Goal: Transaction & Acquisition: Purchase product/service

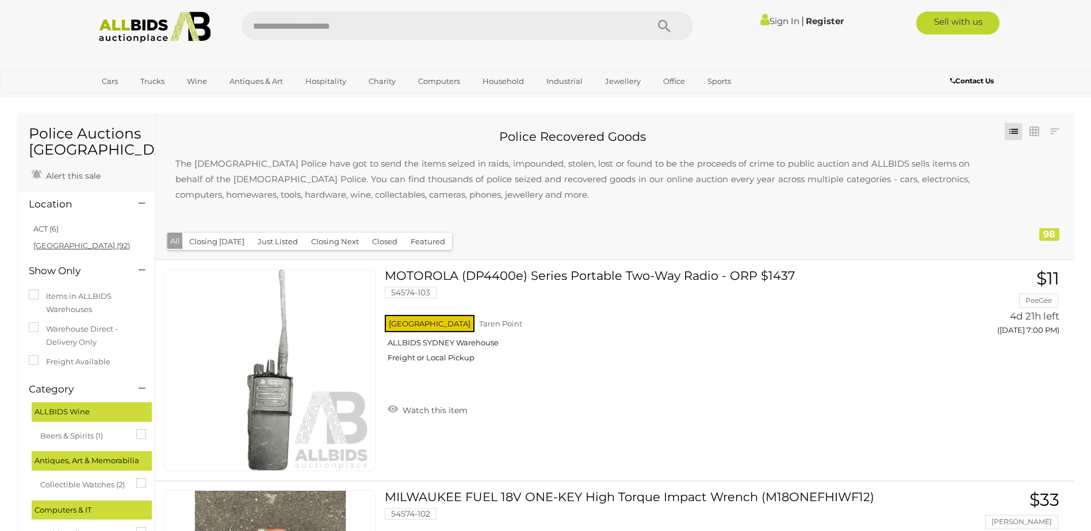
click at [48, 244] on link "NSW (92)" at bounding box center [81, 245] width 97 height 9
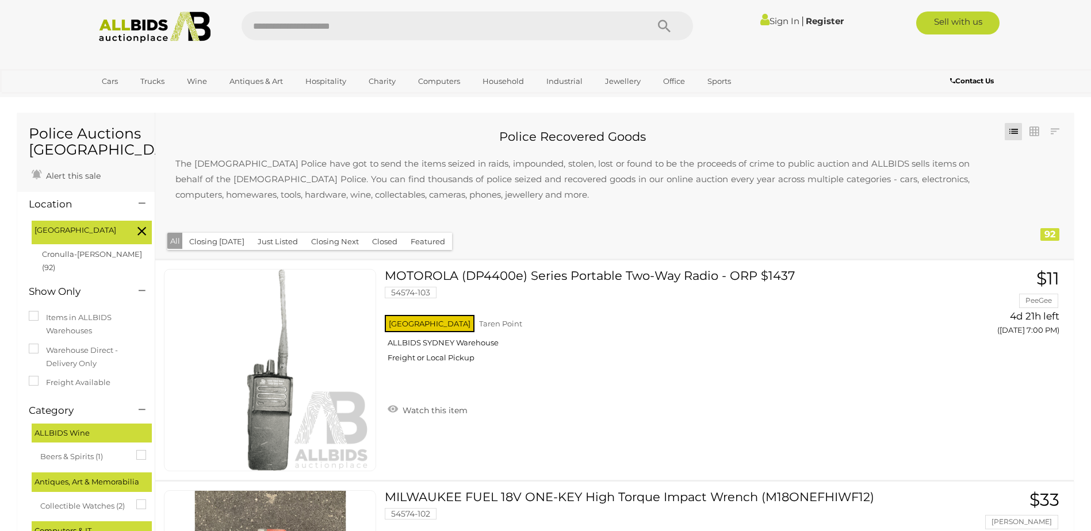
click at [326, 244] on button "Closing Next" at bounding box center [335, 242] width 62 height 18
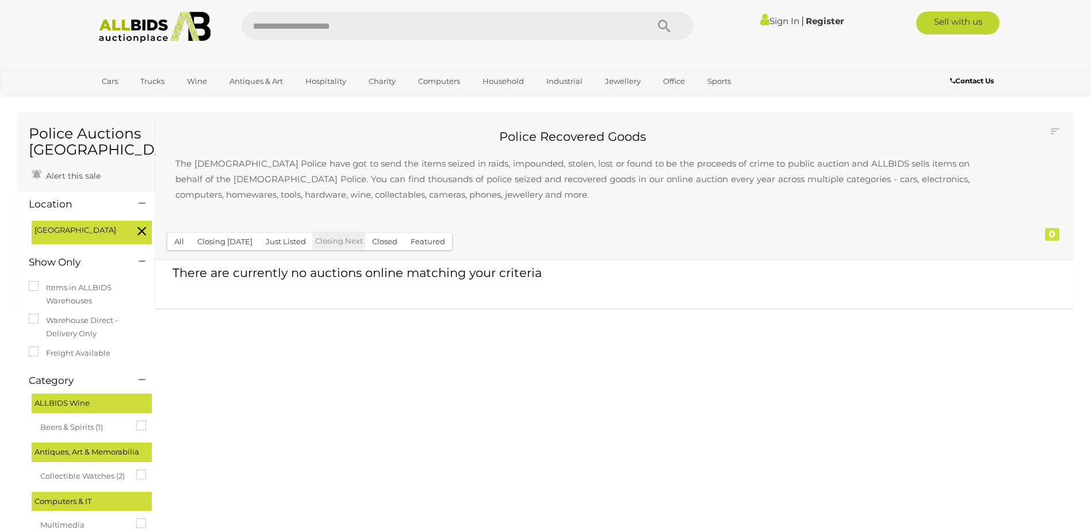
click at [68, 287] on label "Items in ALLBIDS Warehouses" at bounding box center [86, 294] width 114 height 27
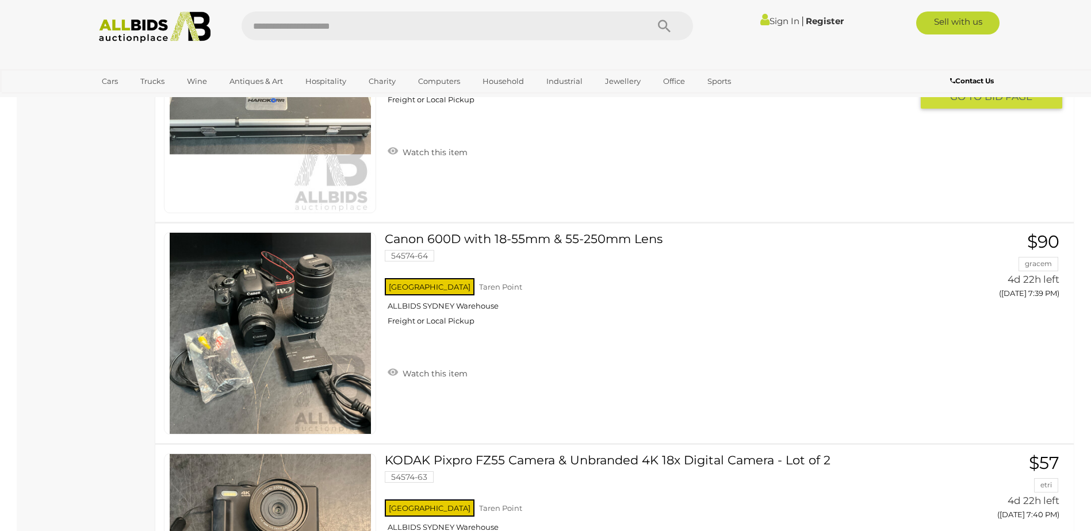
scroll to position [8910, 0]
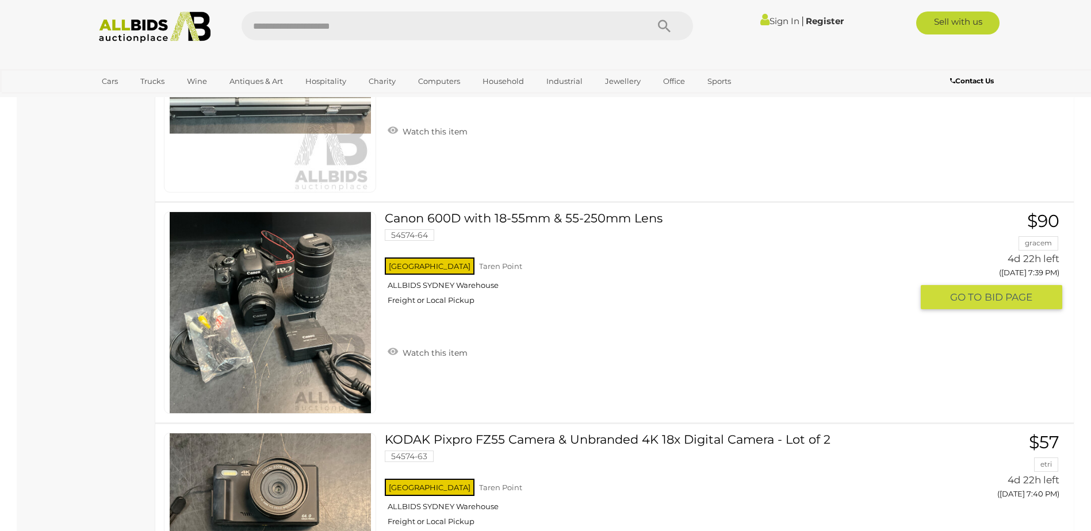
click at [262, 295] on link at bounding box center [270, 313] width 212 height 202
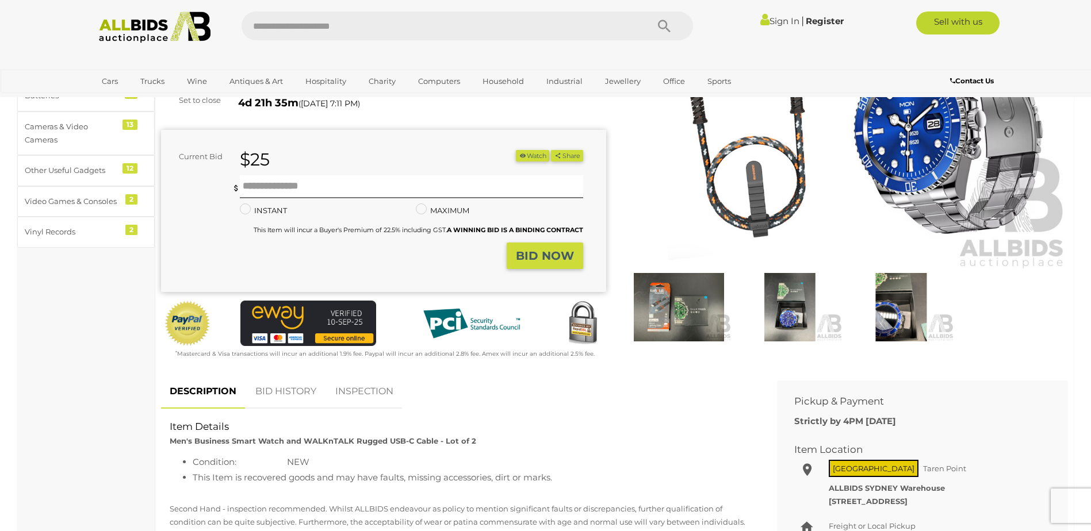
scroll to position [172, 0]
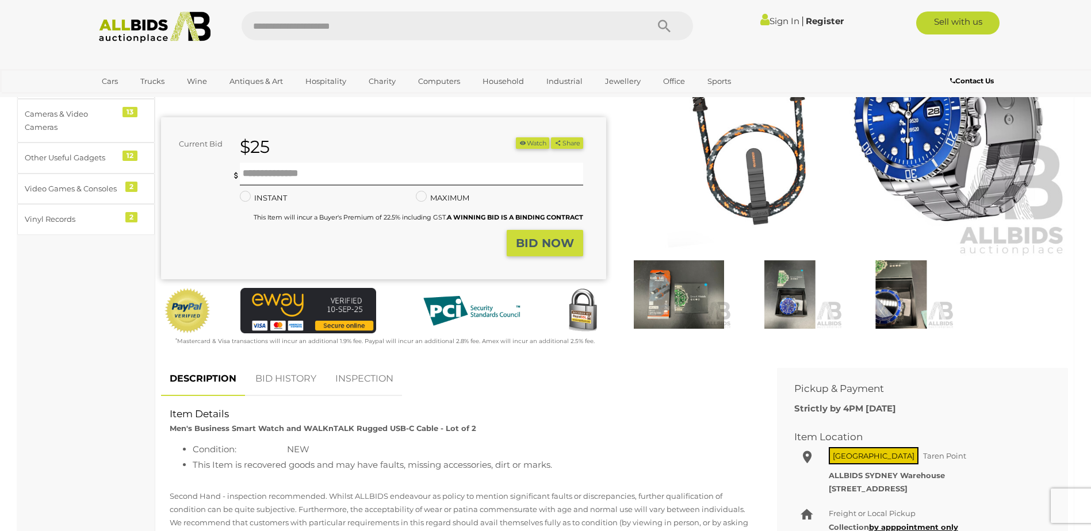
click at [794, 296] on img at bounding box center [789, 294] width 105 height 68
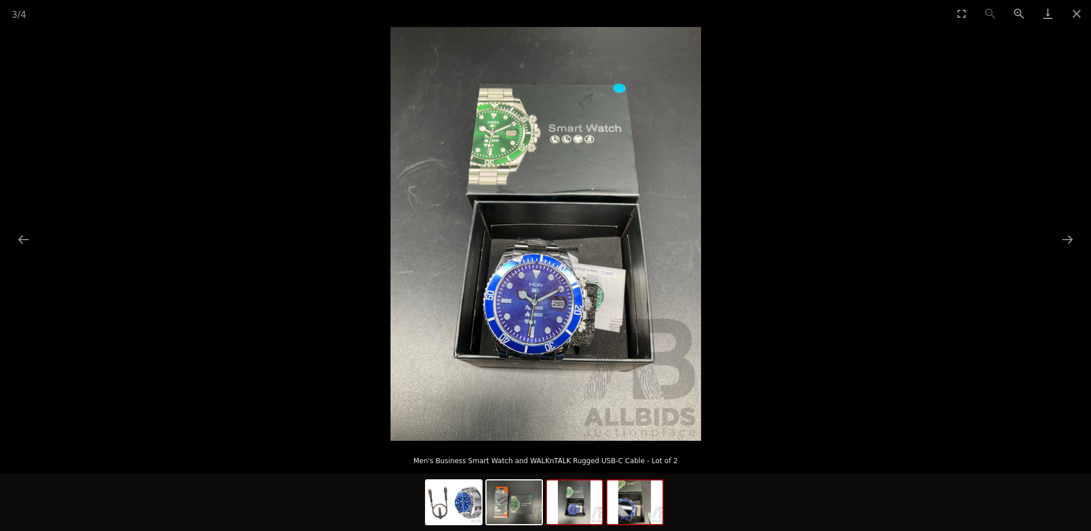
click at [622, 513] on img at bounding box center [634, 503] width 55 height 44
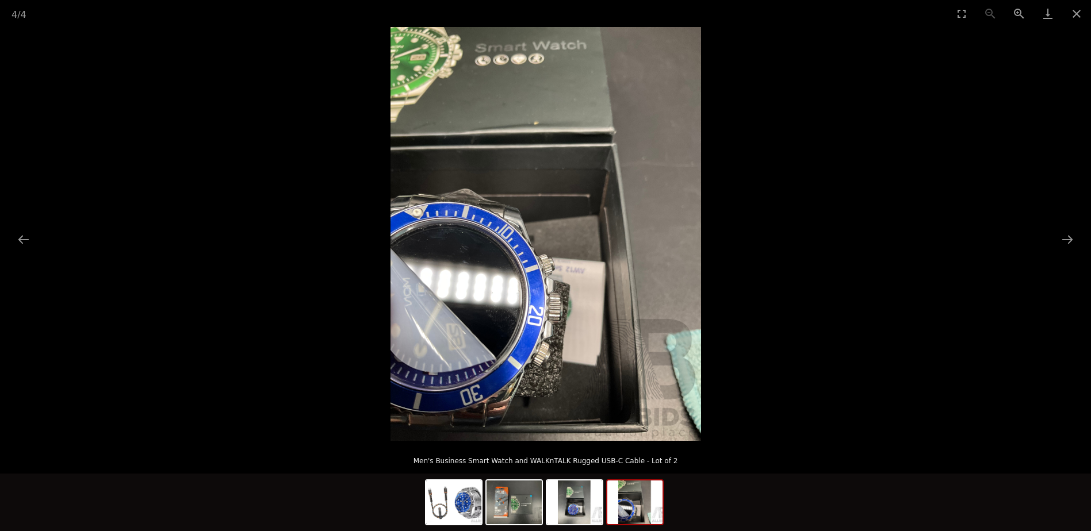
click at [622, 513] on img at bounding box center [634, 503] width 55 height 44
click at [1076, 10] on button "Close gallery" at bounding box center [1076, 13] width 29 height 27
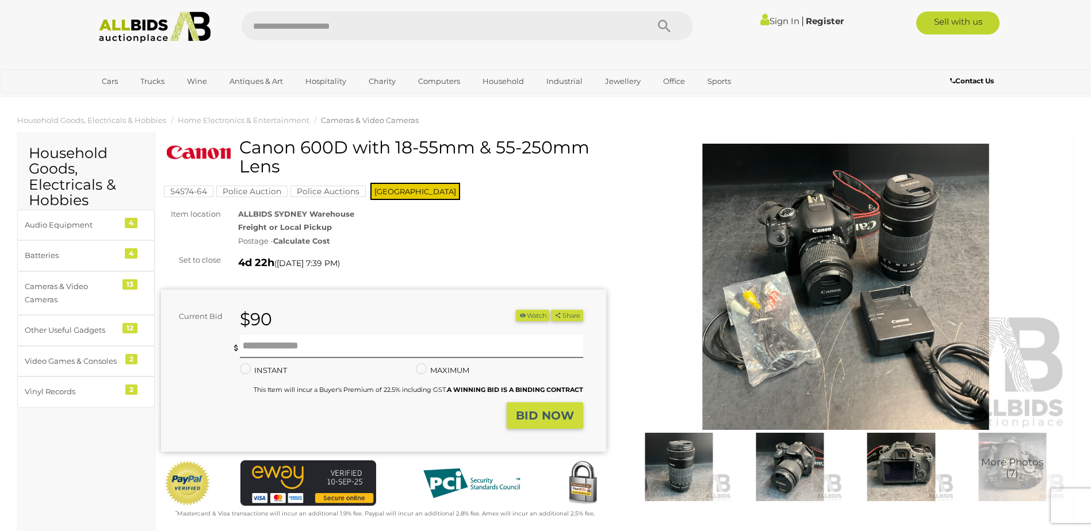
click at [686, 447] on img at bounding box center [678, 467] width 105 height 68
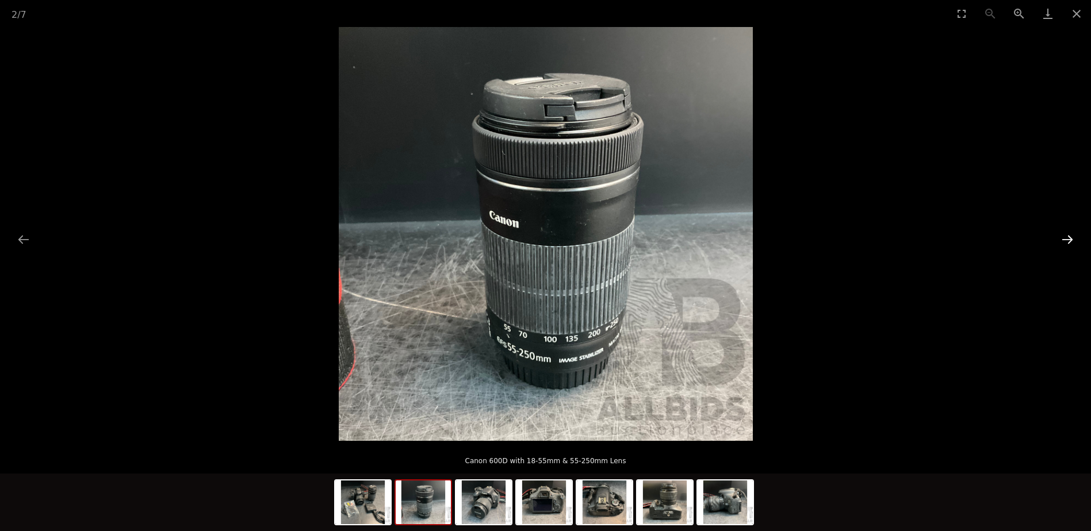
click at [1063, 236] on button "Next slide" at bounding box center [1067, 239] width 24 height 22
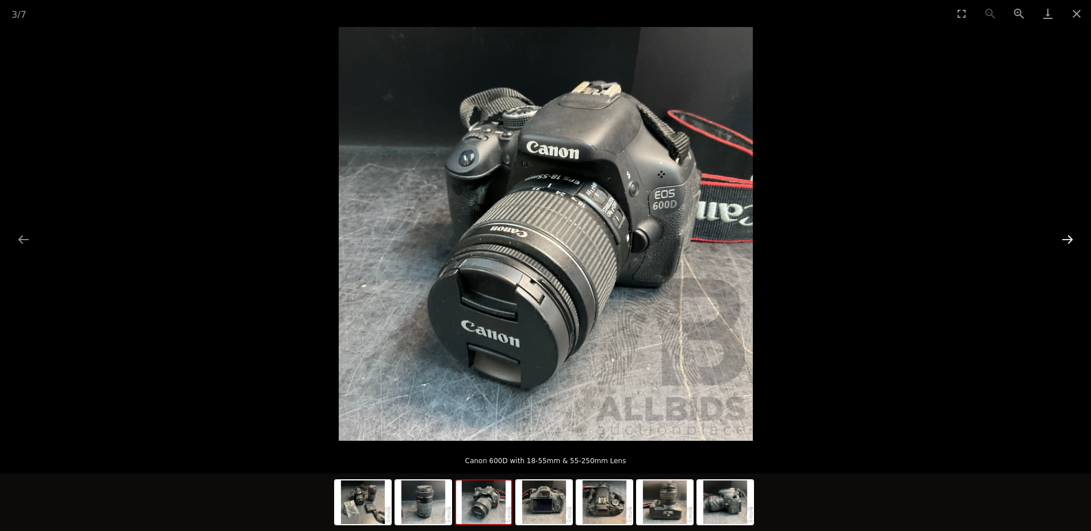
click at [1063, 236] on button "Next slide" at bounding box center [1067, 239] width 24 height 22
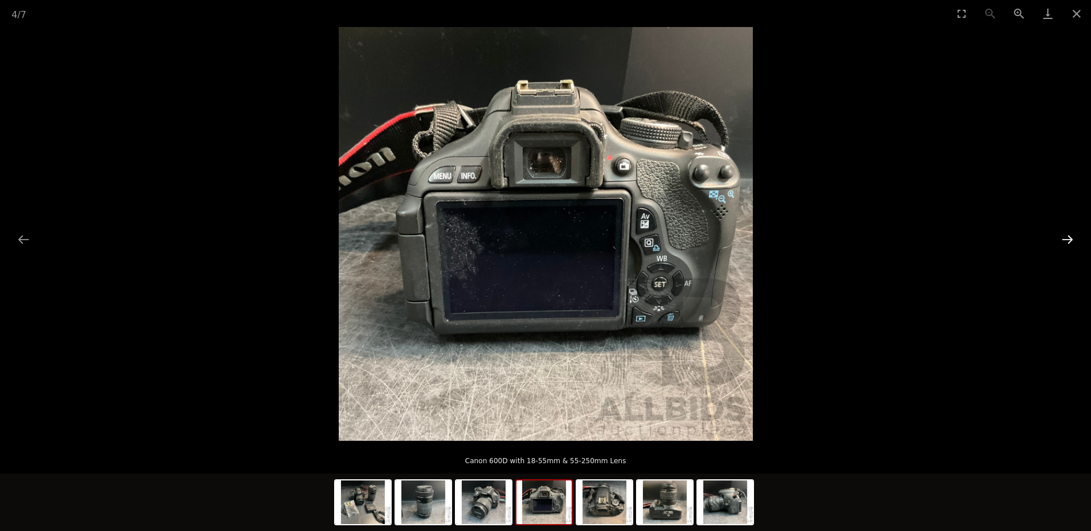
click at [1063, 236] on button "Next slide" at bounding box center [1067, 239] width 24 height 22
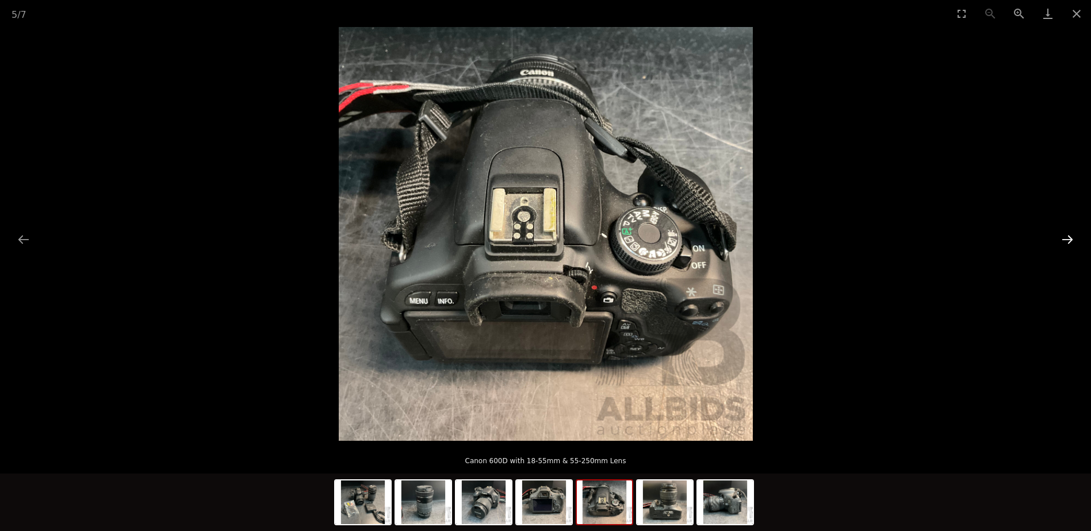
click at [1063, 236] on button "Next slide" at bounding box center [1067, 239] width 24 height 22
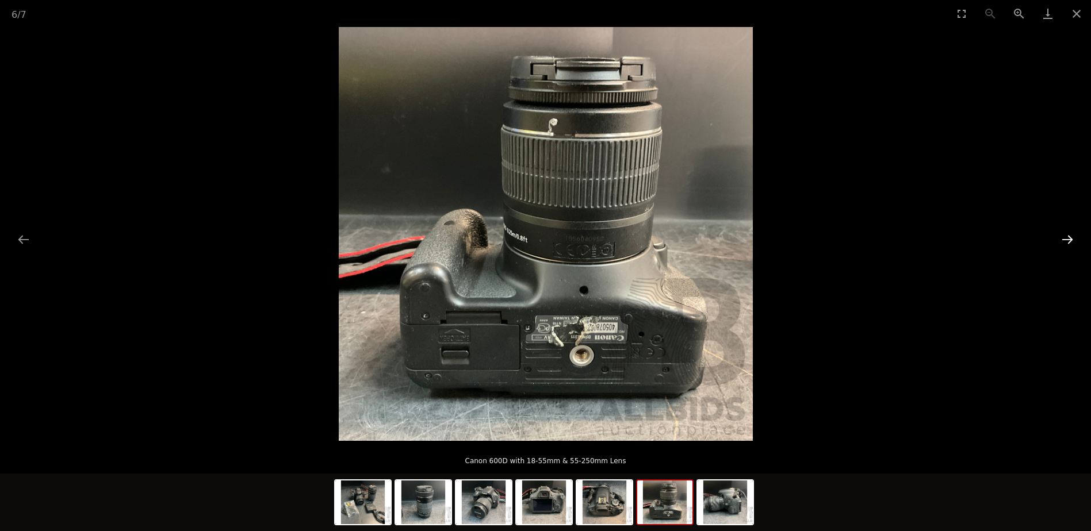
click at [1060, 236] on button "Next slide" at bounding box center [1067, 239] width 24 height 22
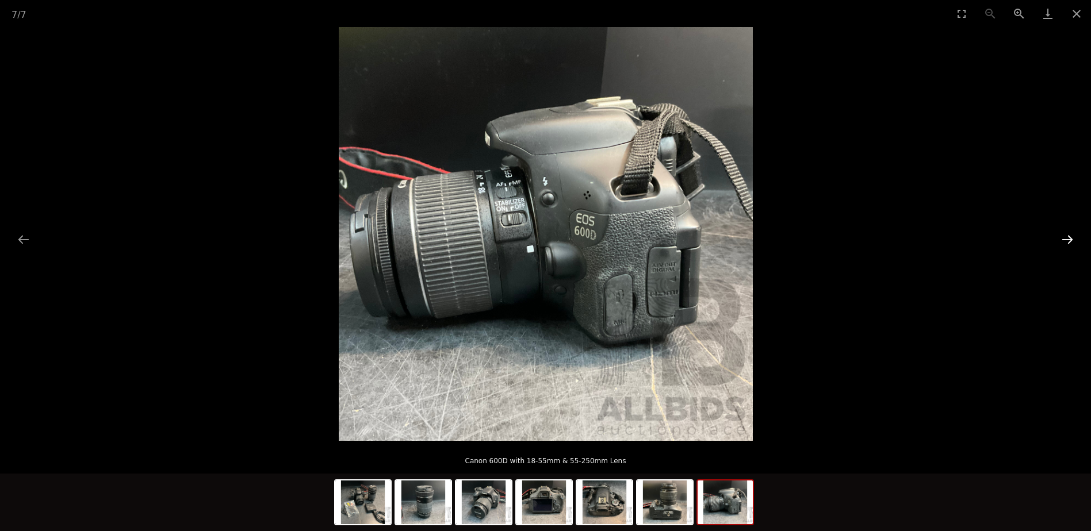
click at [1060, 236] on button "Next slide" at bounding box center [1067, 239] width 24 height 22
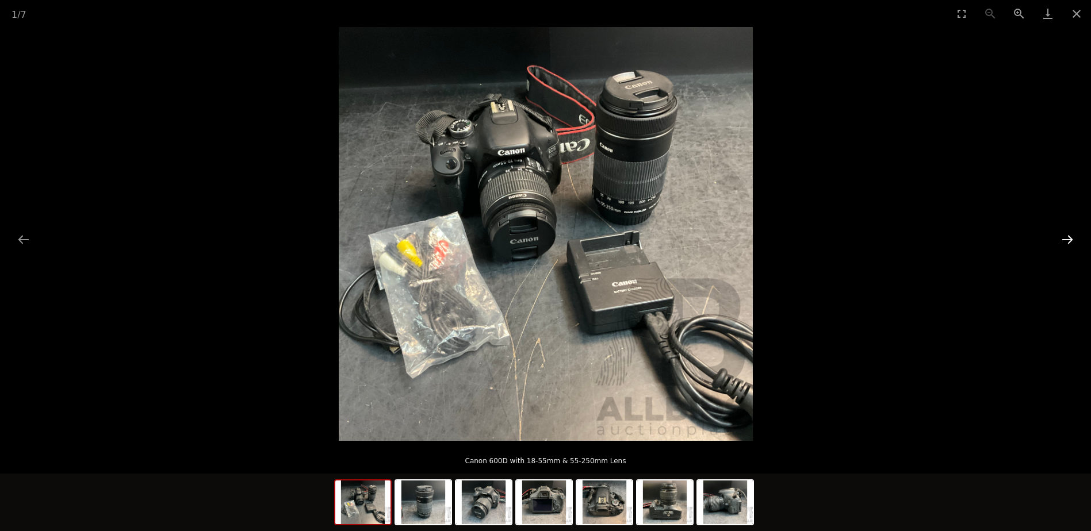
click at [1060, 236] on button "Next slide" at bounding box center [1067, 239] width 24 height 22
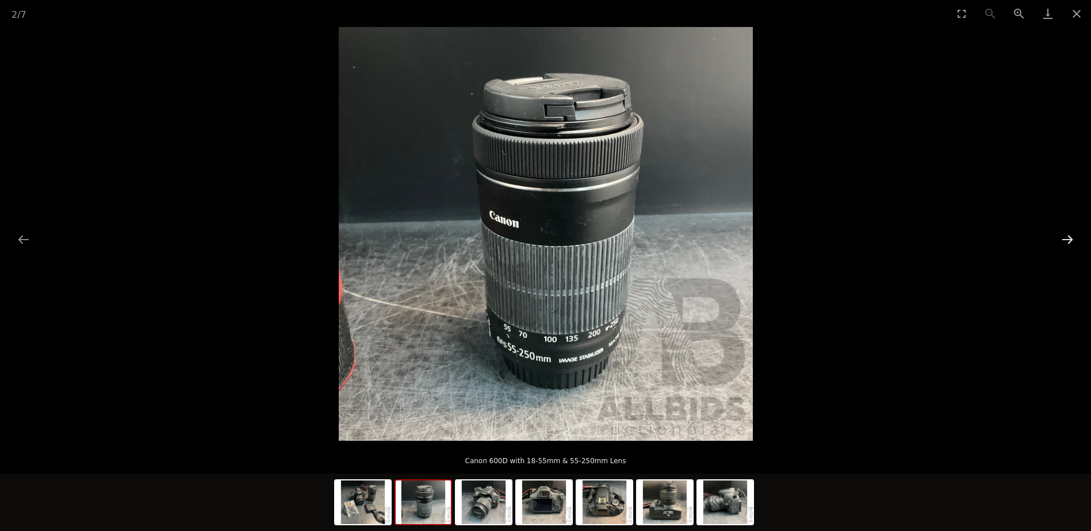
click at [1060, 236] on button "Next slide" at bounding box center [1067, 239] width 24 height 22
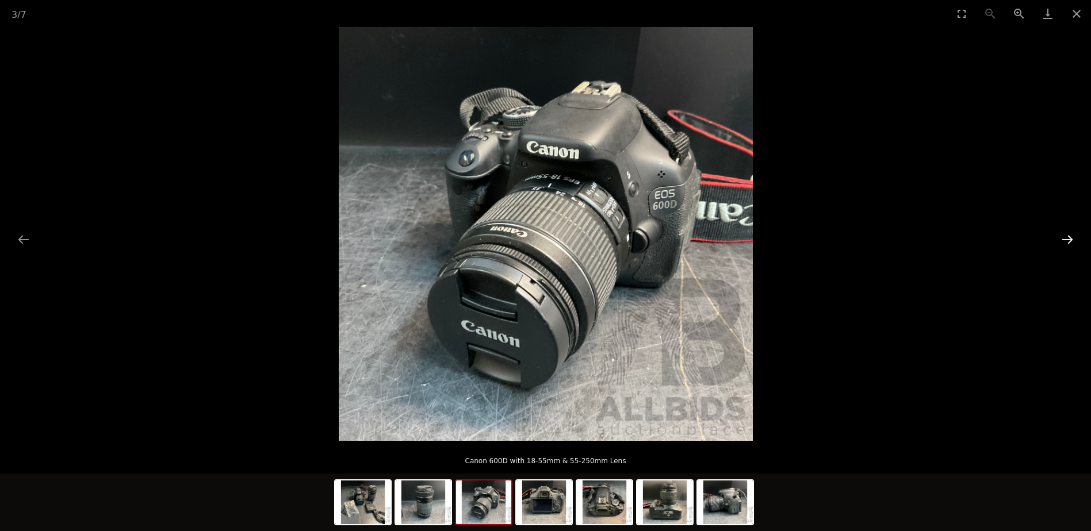
click at [1060, 236] on button "Next slide" at bounding box center [1067, 239] width 24 height 22
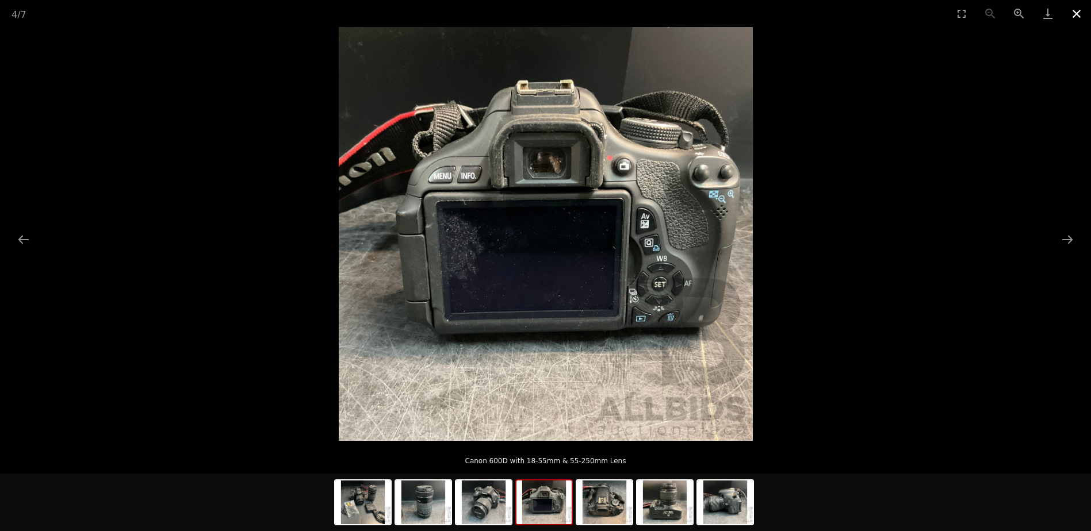
click at [1072, 11] on button "Close gallery" at bounding box center [1076, 13] width 29 height 27
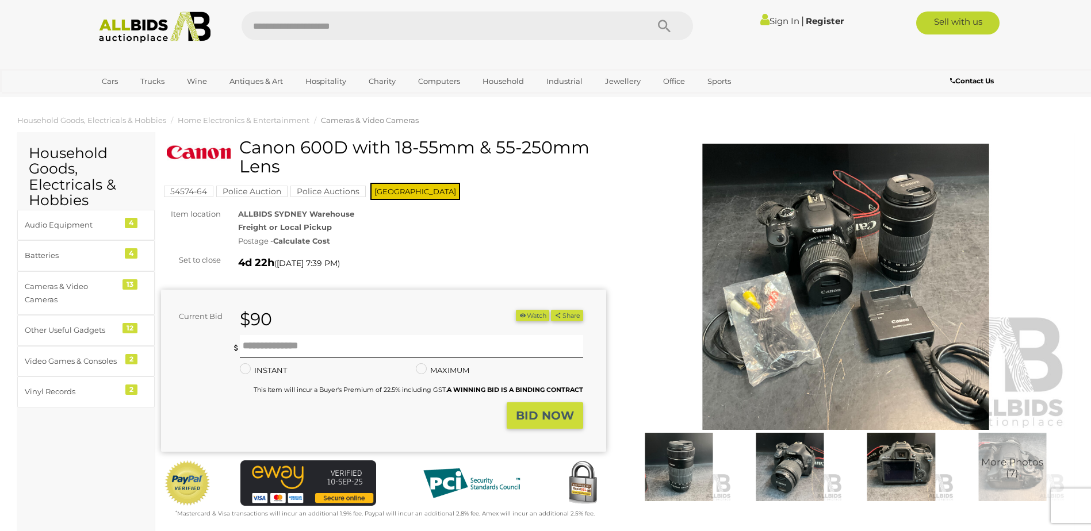
click at [285, 240] on strong "Calculate Cost" at bounding box center [301, 240] width 57 height 9
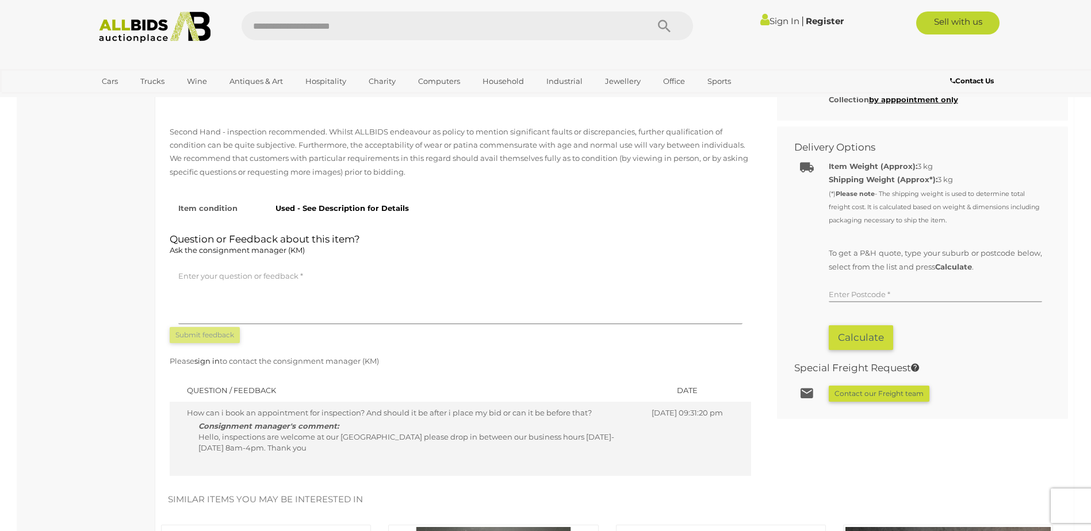
click at [838, 290] on input "text" at bounding box center [934, 293] width 213 height 17
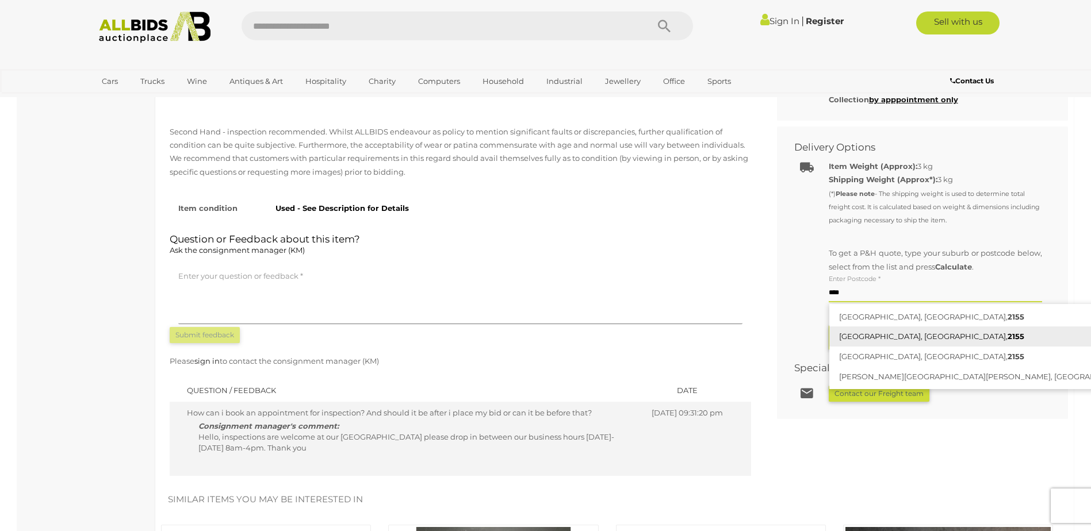
click at [865, 329] on link "KELLYVILLE, NSW, 2155" at bounding box center [996, 337] width 335 height 20
type input "**********"
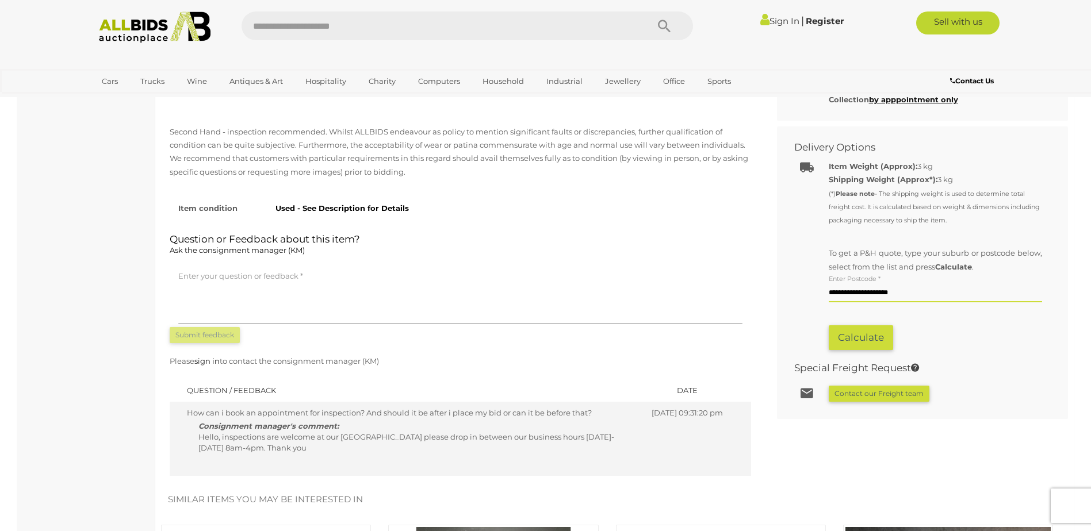
click at [863, 332] on button "Calculate" at bounding box center [860, 337] width 64 height 25
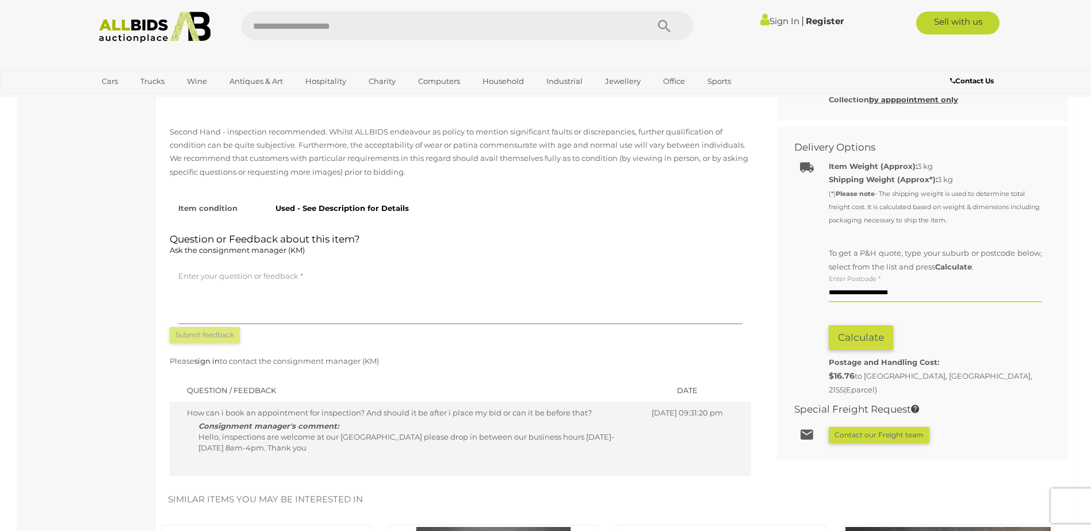
click at [912, 100] on u "by apppointment only" at bounding box center [913, 99] width 89 height 9
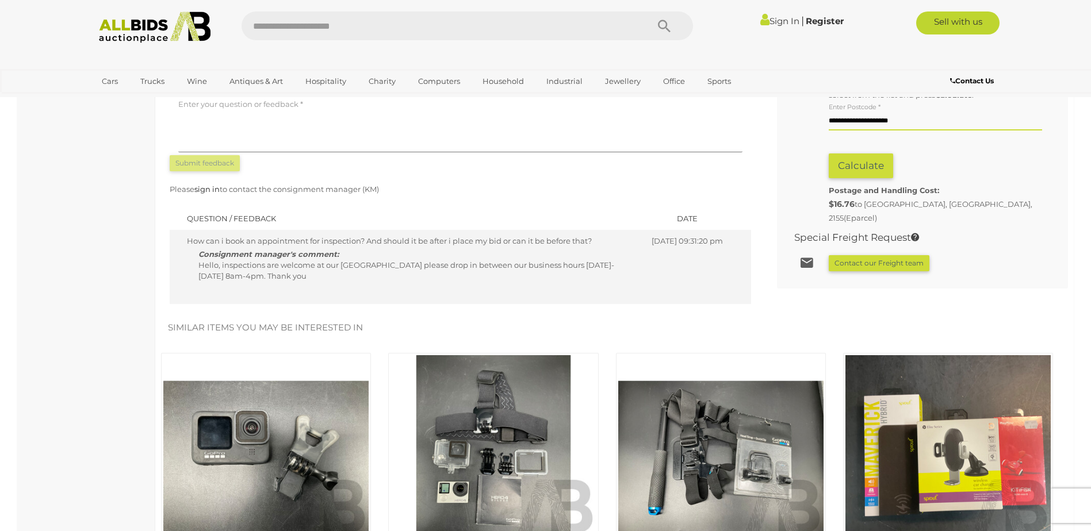
scroll to position [830, 0]
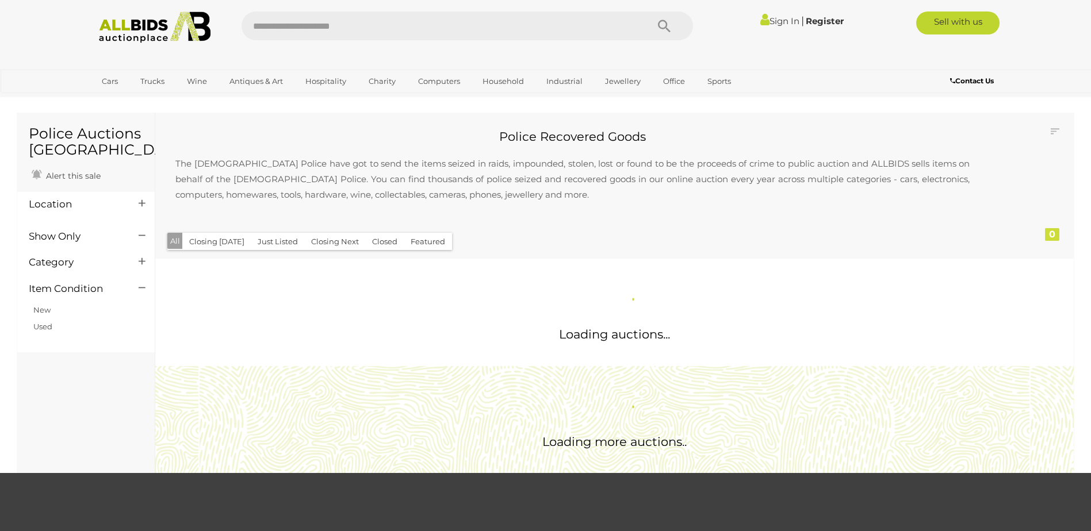
scroll to position [470, 0]
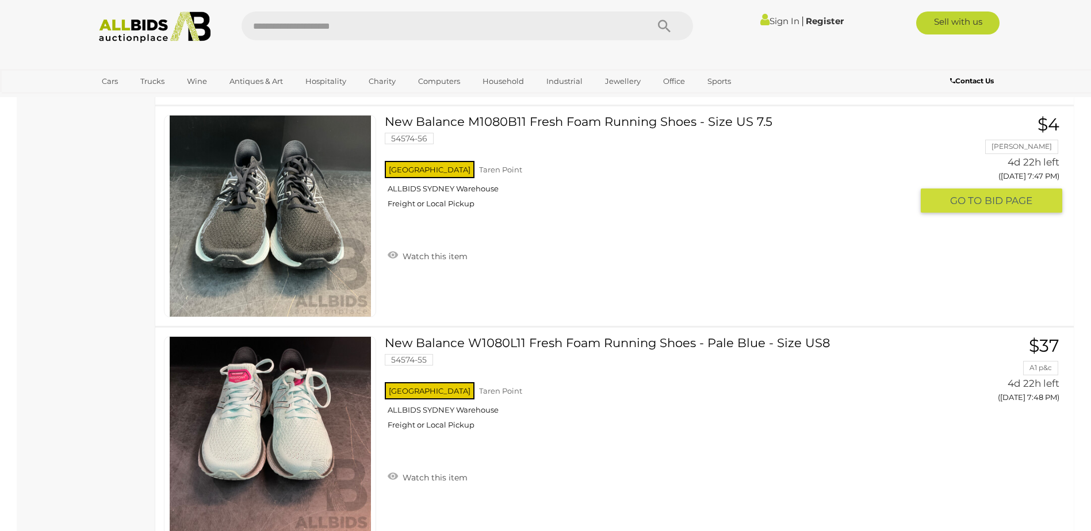
scroll to position [11122, 0]
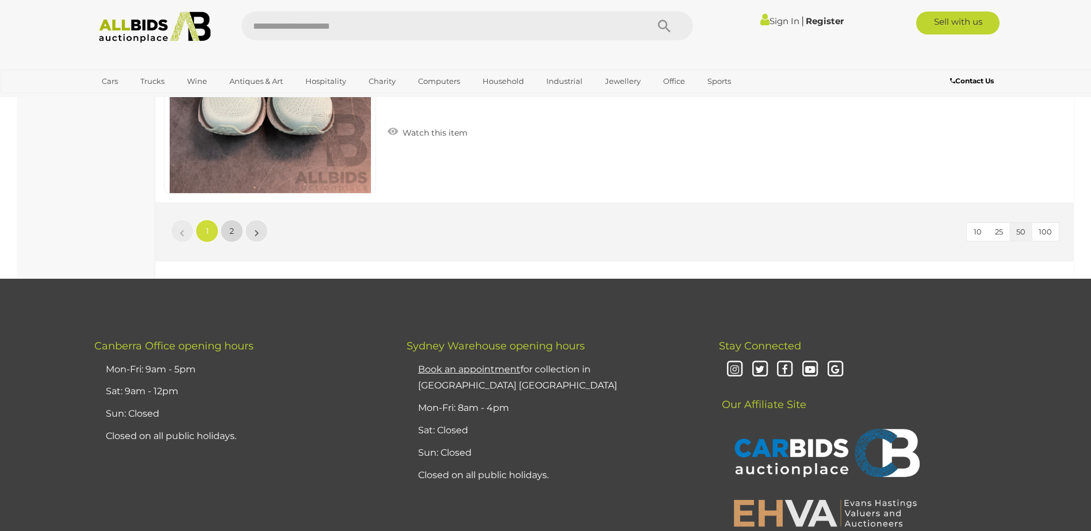
click at [232, 231] on span "2" at bounding box center [231, 231] width 5 height 10
click at [232, 229] on span "2" at bounding box center [231, 231] width 5 height 10
click at [255, 232] on li "»" at bounding box center [256, 231] width 22 height 23
click at [258, 233] on li "»" at bounding box center [256, 231] width 22 height 23
click at [260, 232] on link "»" at bounding box center [256, 231] width 23 height 23
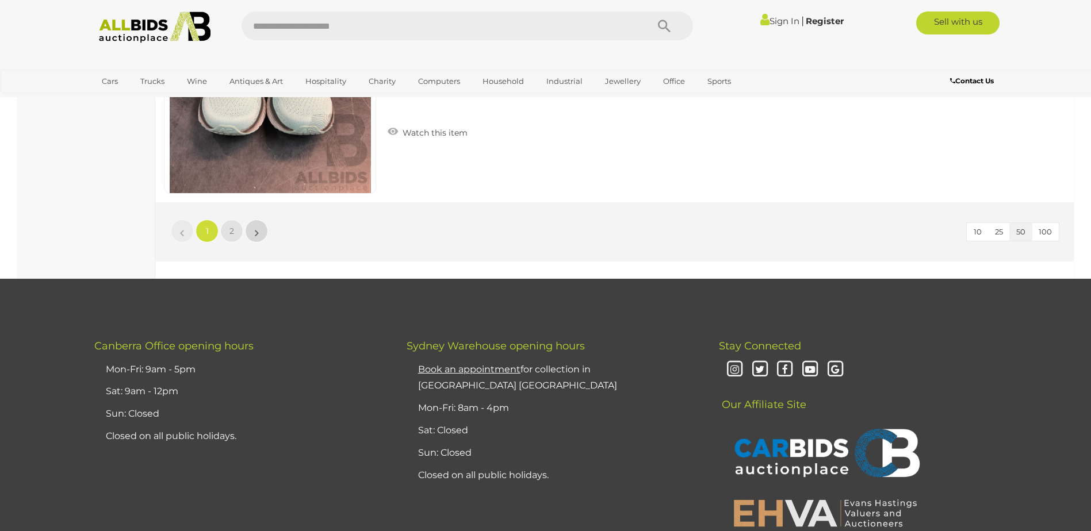
click at [260, 232] on link "»" at bounding box center [256, 231] width 23 height 23
click at [1045, 233] on span "100" at bounding box center [1044, 231] width 13 height 9
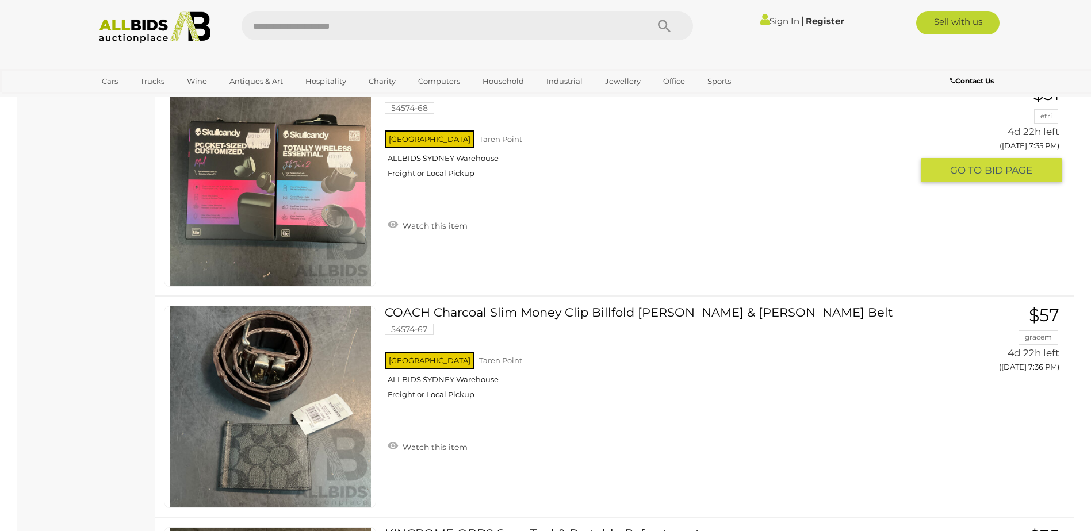
scroll to position [8133, 0]
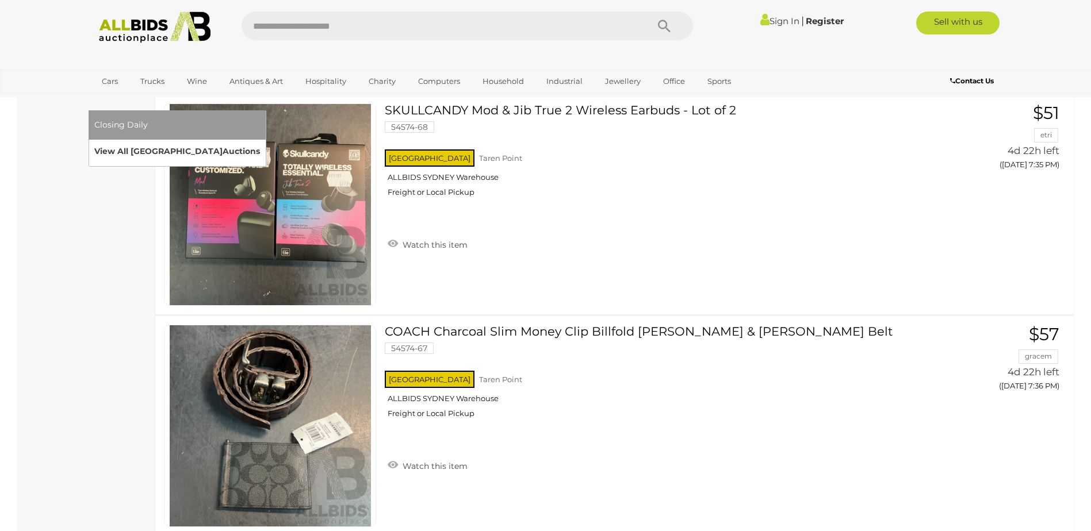
click at [260, 143] on link "View All Sydney Auctions" at bounding box center [177, 152] width 166 height 18
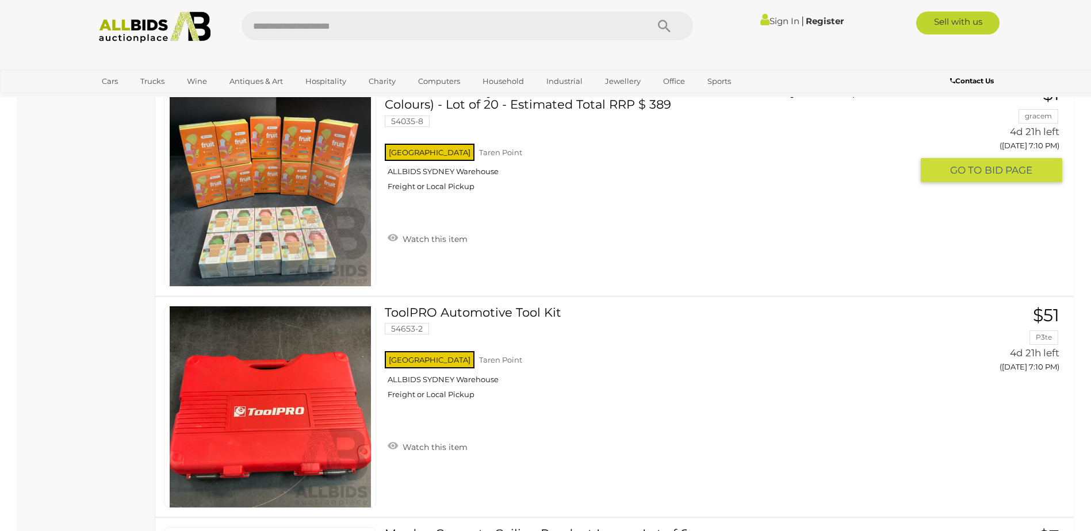
scroll to position [8508, 0]
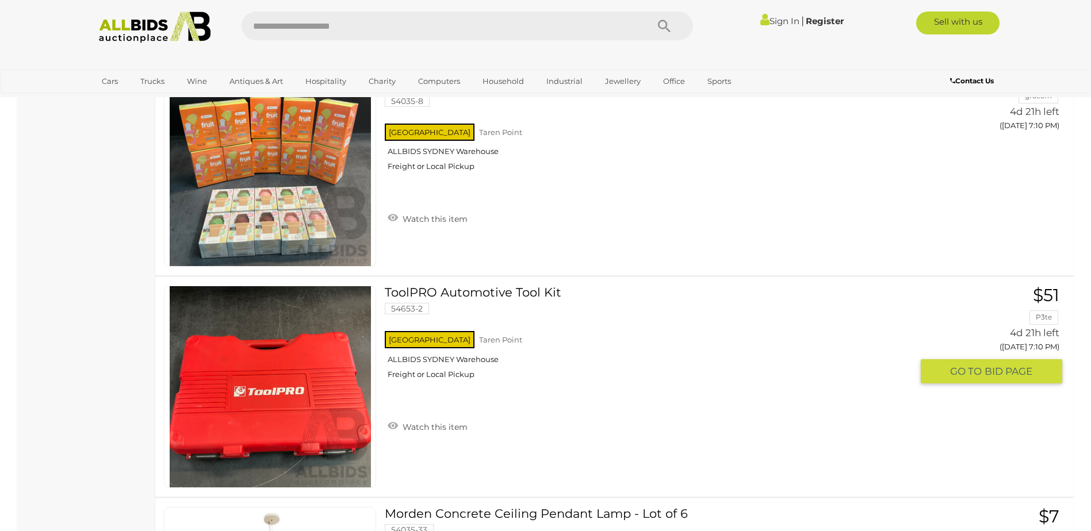
click at [312, 363] on link at bounding box center [270, 387] width 212 height 202
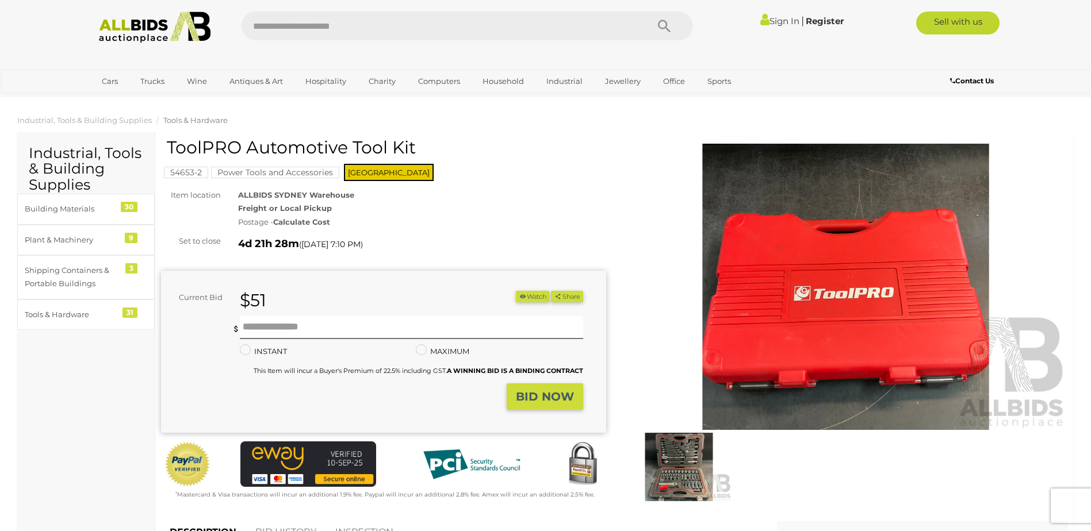
click at [684, 467] on img at bounding box center [678, 467] width 105 height 68
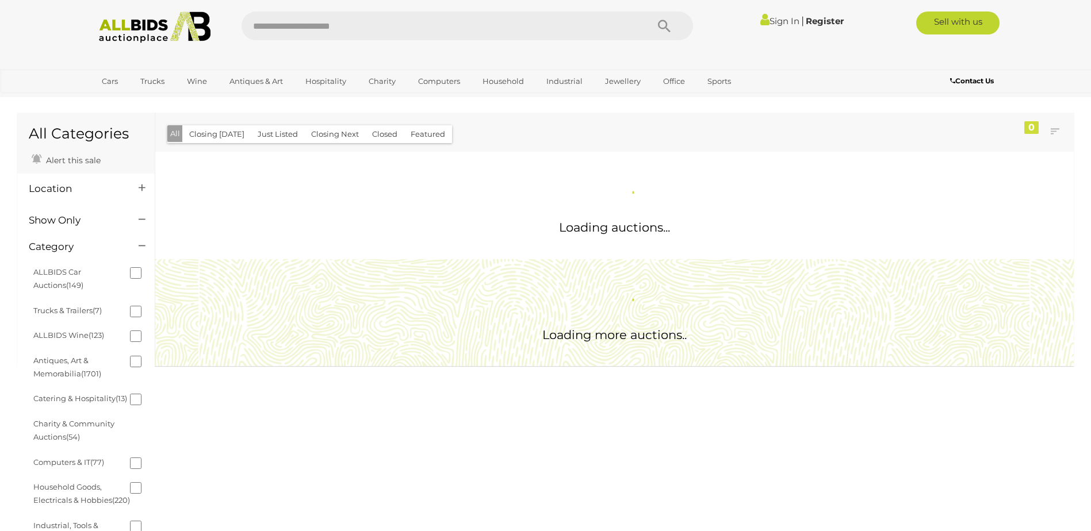
scroll to position [539, 0]
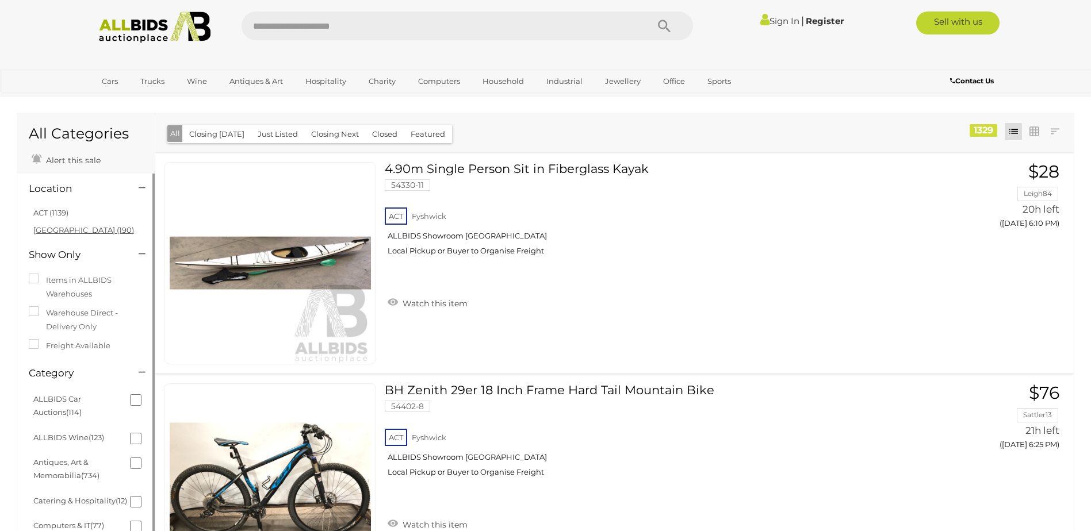
click at [48, 230] on link "[GEOGRAPHIC_DATA] (190)" at bounding box center [83, 229] width 101 height 9
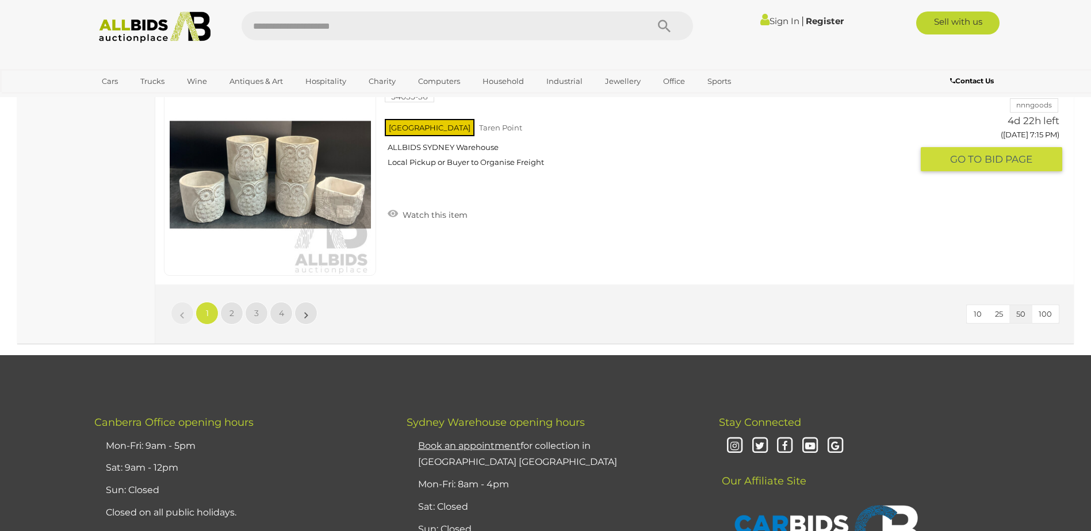
scroll to position [10967, 0]
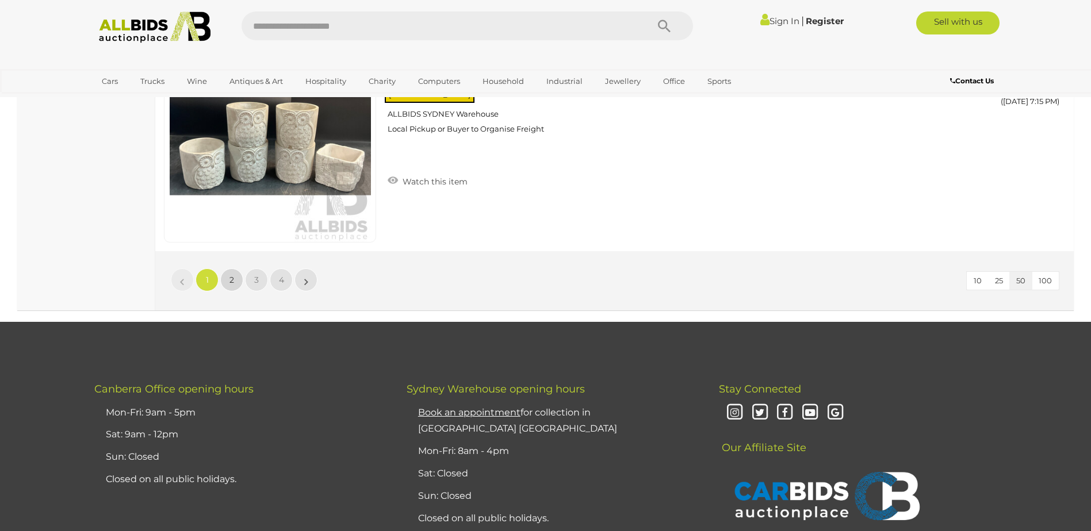
click at [236, 281] on link "2" at bounding box center [231, 279] width 23 height 23
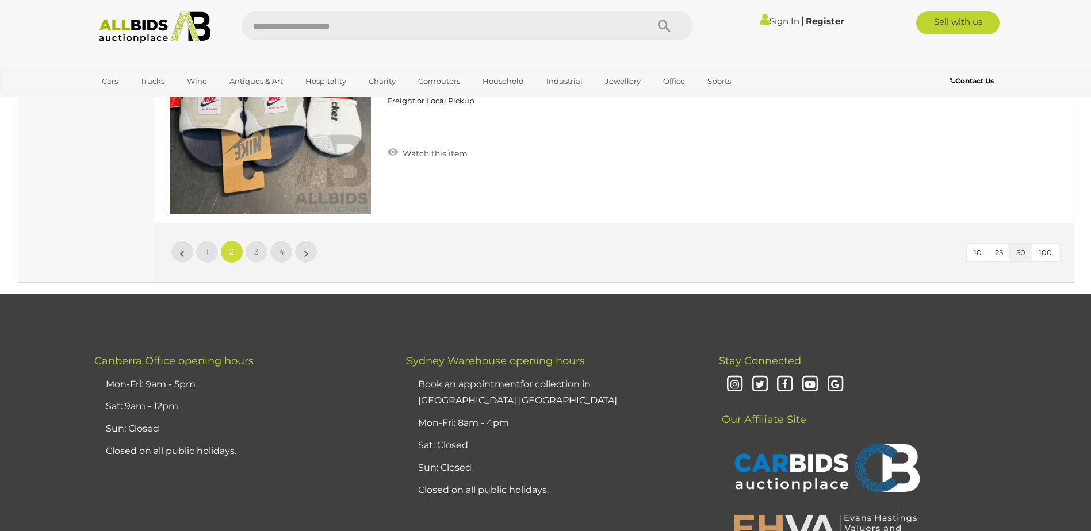
scroll to position [11017, 0]
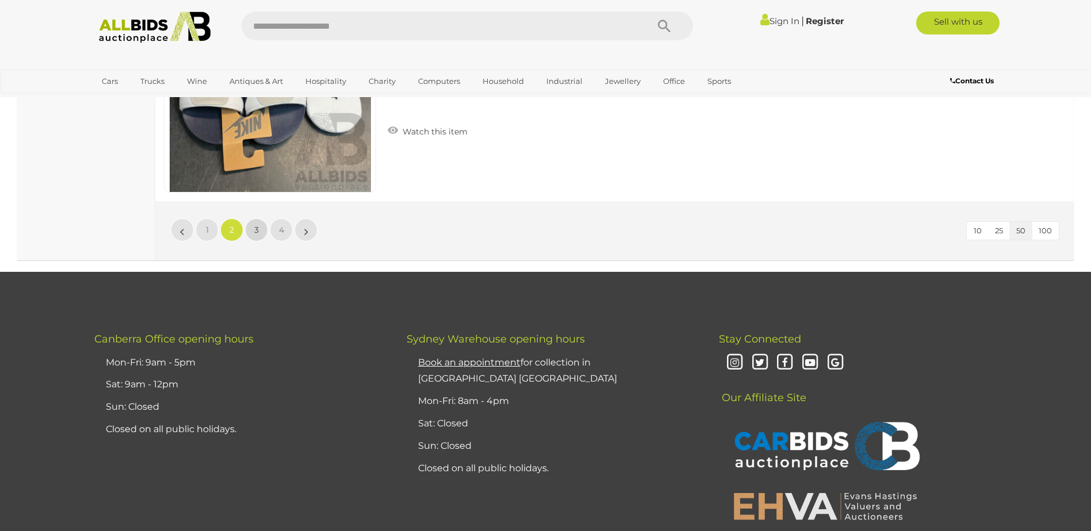
click at [260, 218] on link "3" at bounding box center [256, 229] width 23 height 23
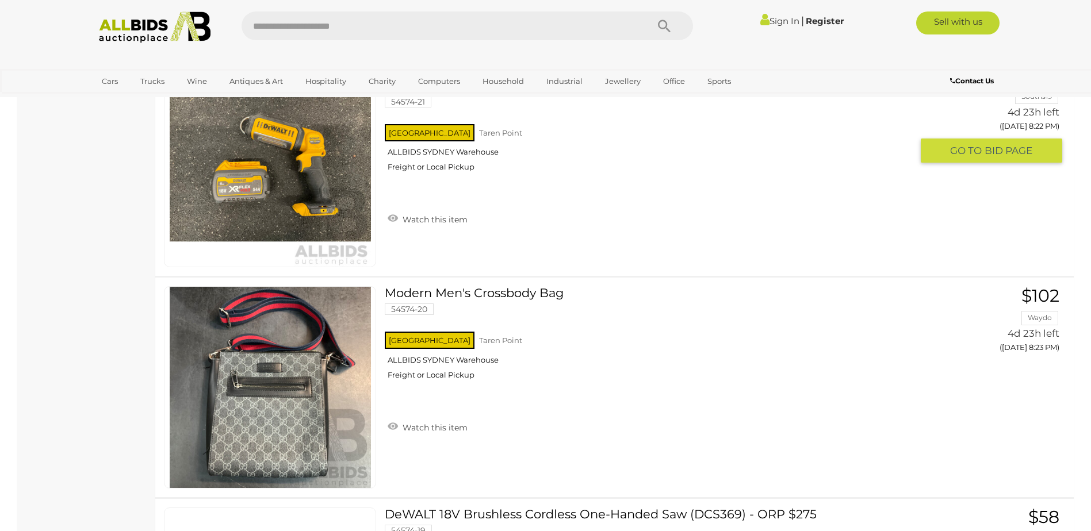
scroll to position [10844, 0]
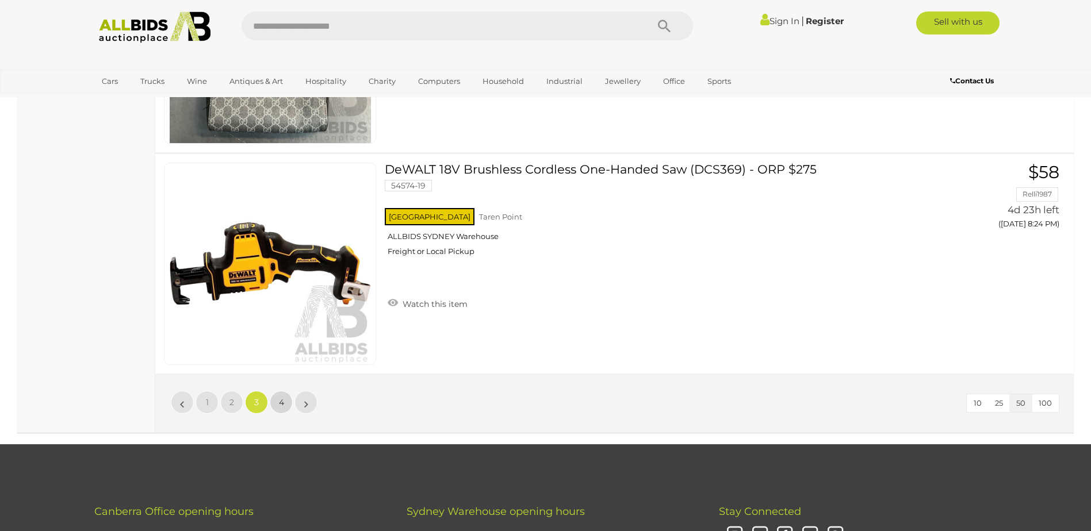
click at [283, 403] on span "4" at bounding box center [281, 402] width 5 height 10
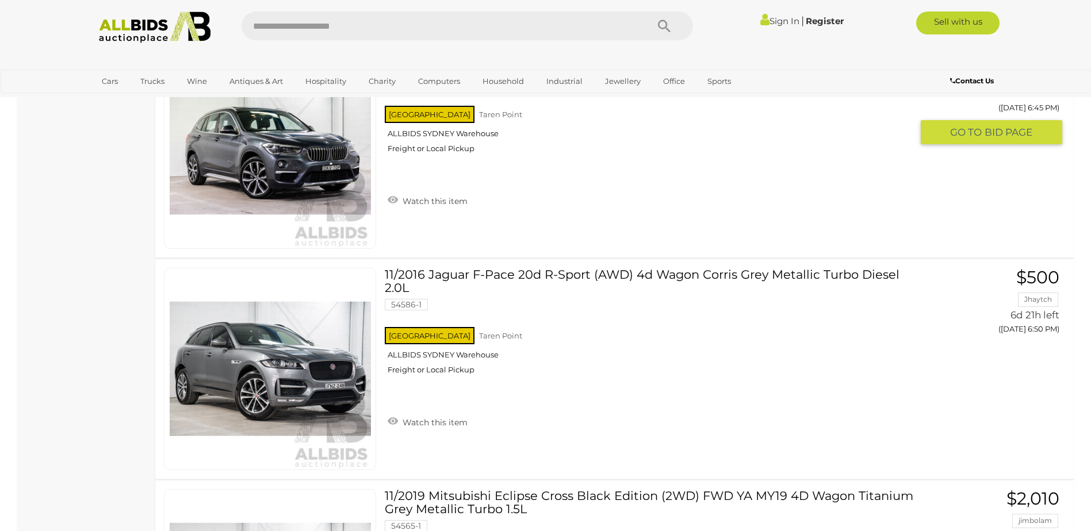
scroll to position [2336, 0]
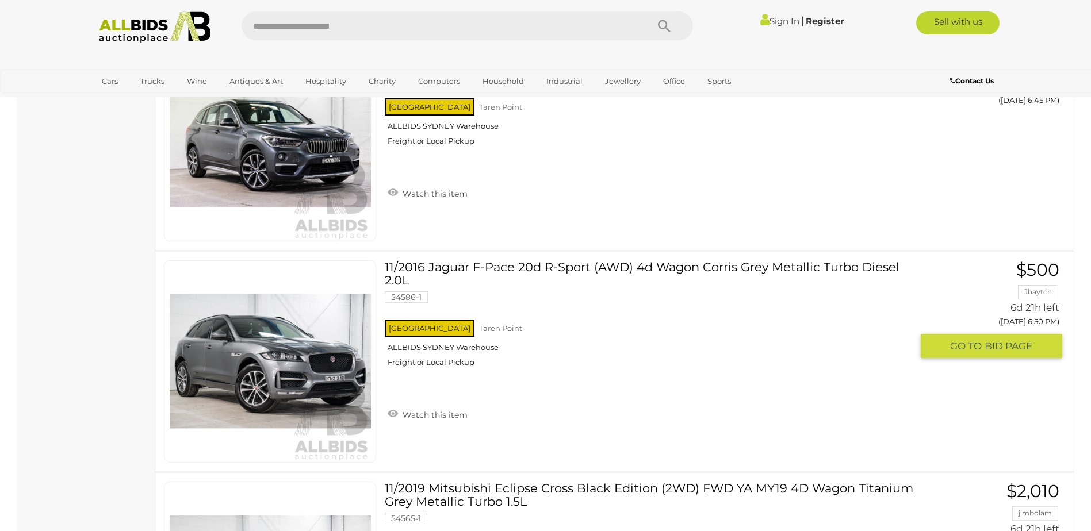
click at [286, 350] on link at bounding box center [270, 361] width 212 height 202
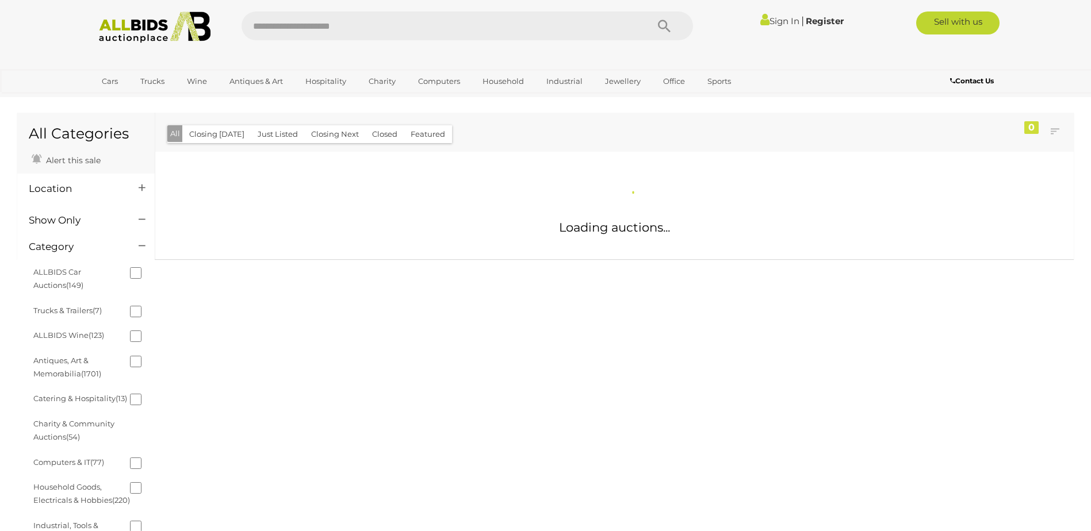
scroll to position [539, 0]
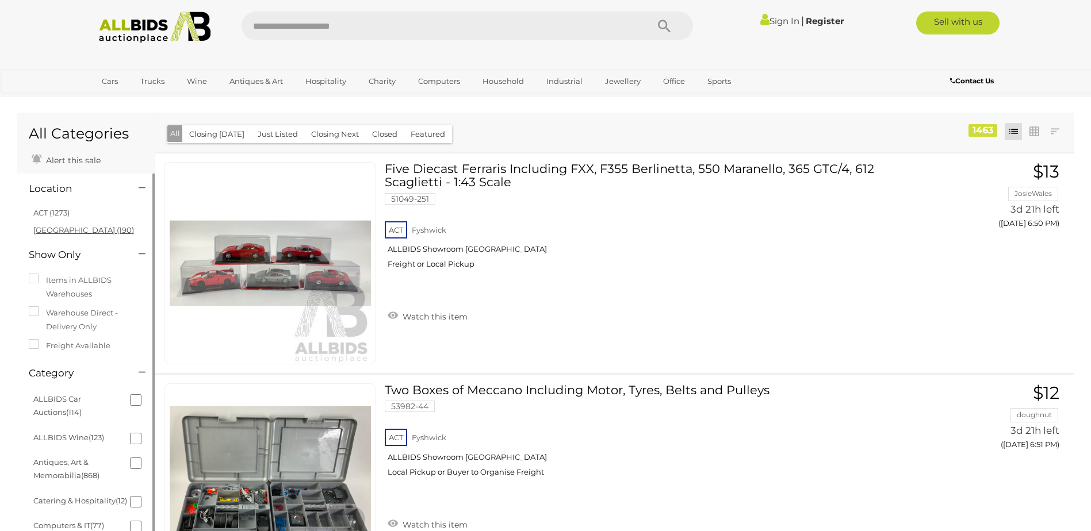
click at [49, 228] on link "[GEOGRAPHIC_DATA] (190)" at bounding box center [83, 229] width 101 height 9
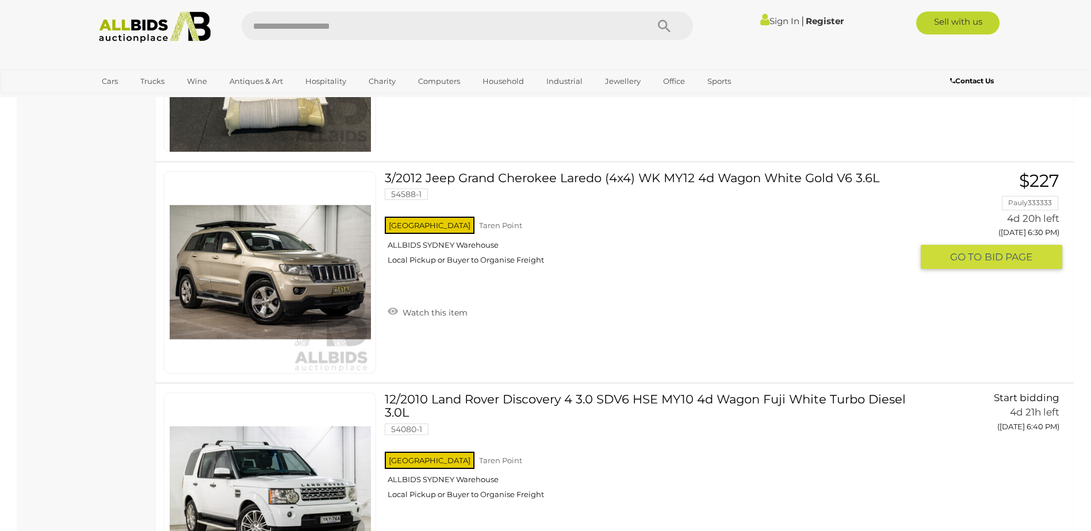
scroll to position [3723, 0]
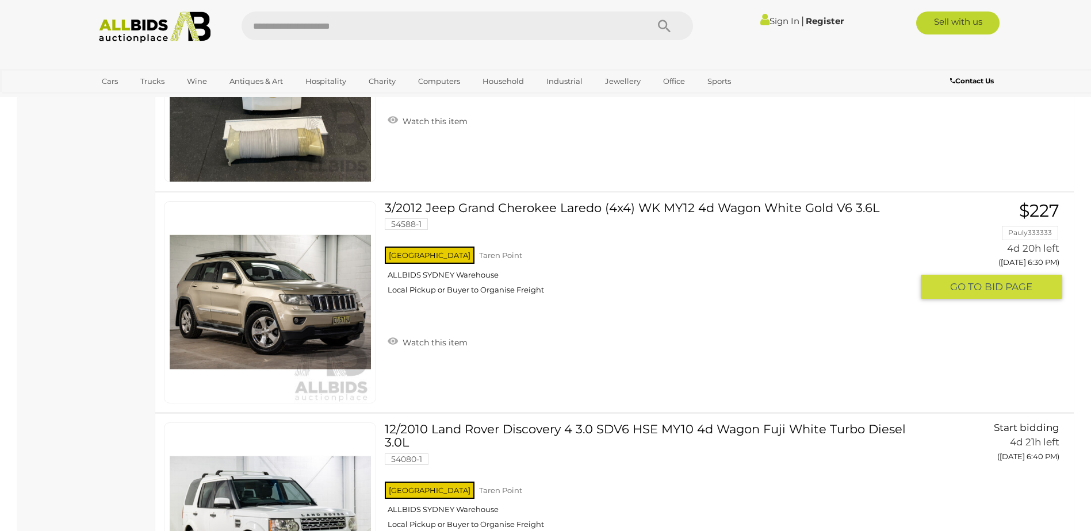
click at [249, 283] on link at bounding box center [270, 302] width 212 height 202
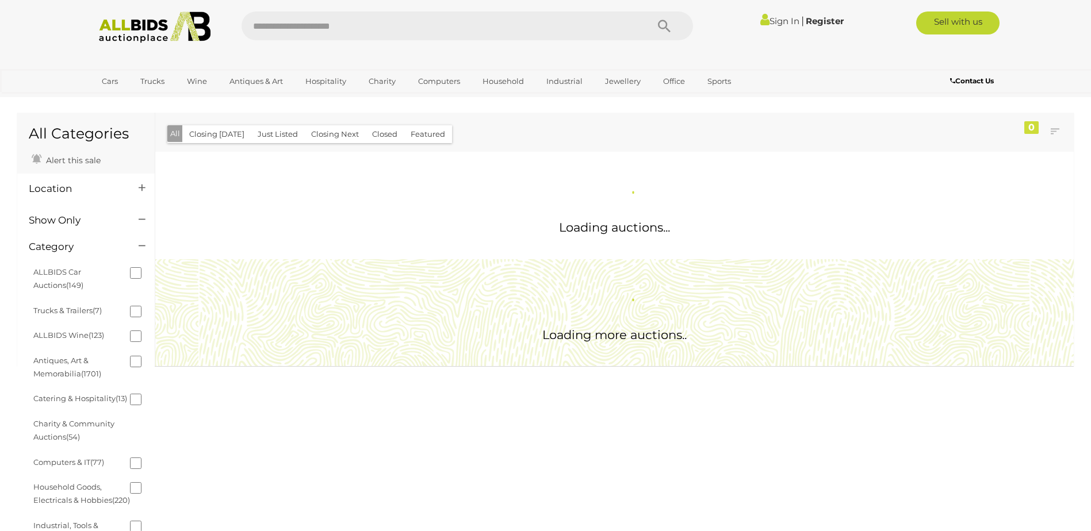
scroll to position [539, 0]
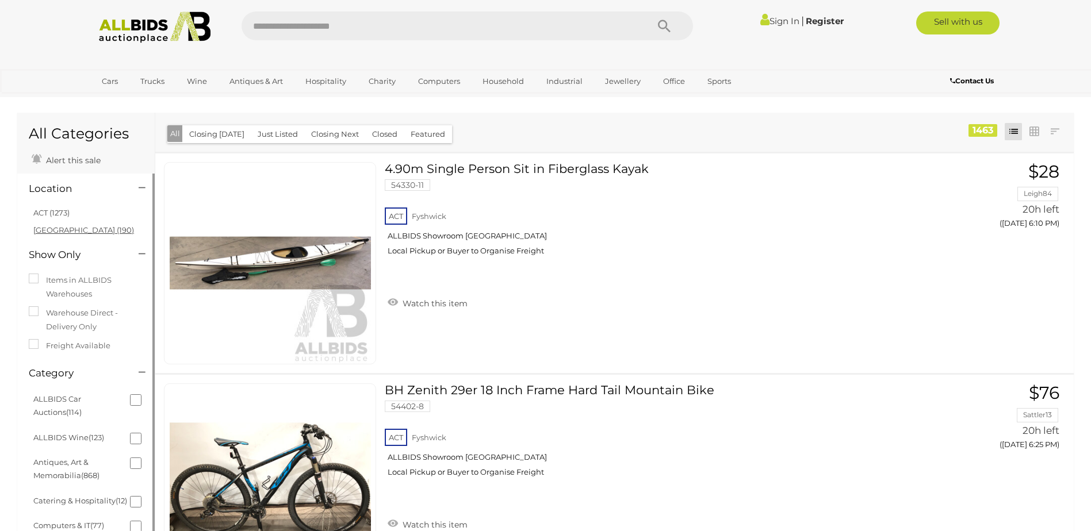
click at [62, 229] on link "[GEOGRAPHIC_DATA] (190)" at bounding box center [83, 229] width 101 height 9
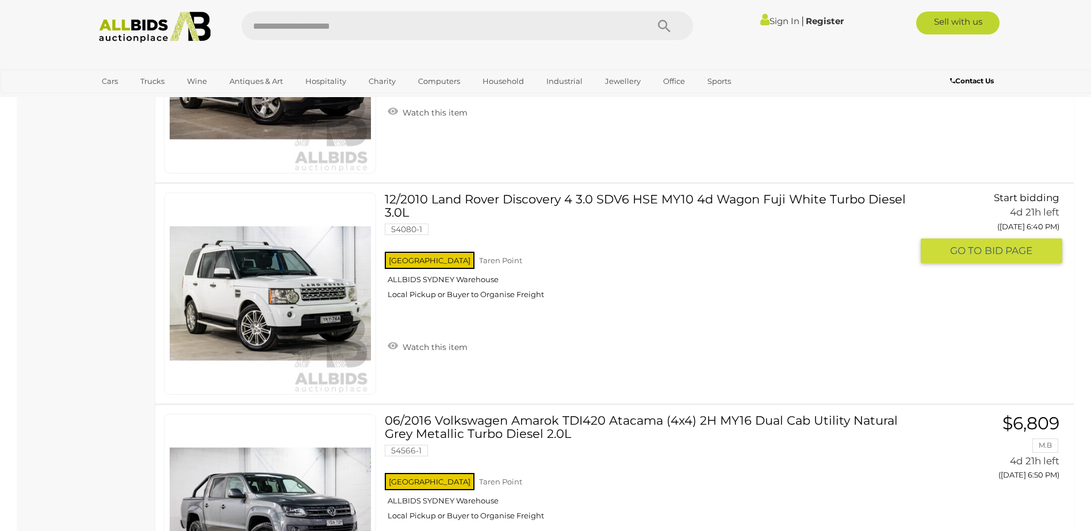
scroll to position [4011, 0]
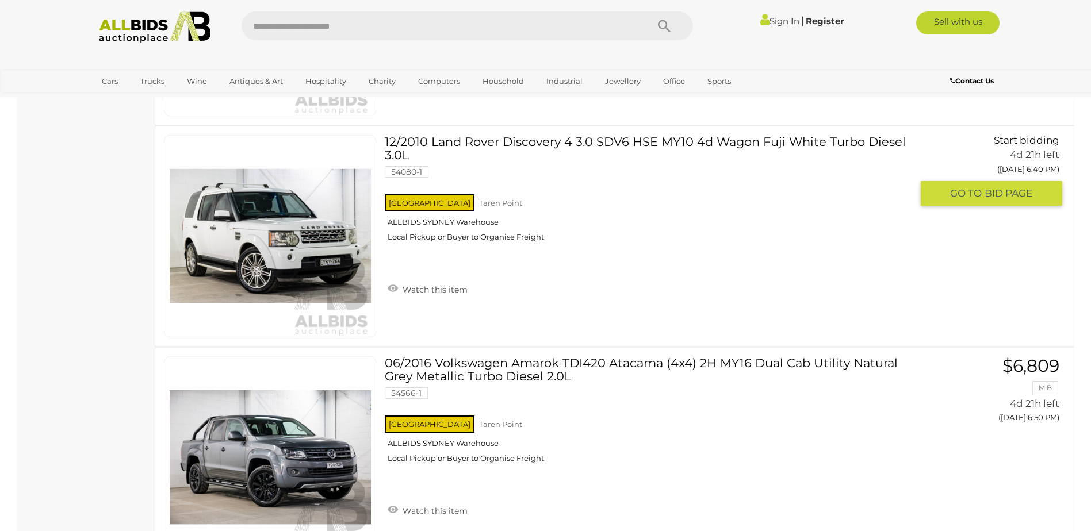
click at [305, 233] on link at bounding box center [270, 236] width 212 height 202
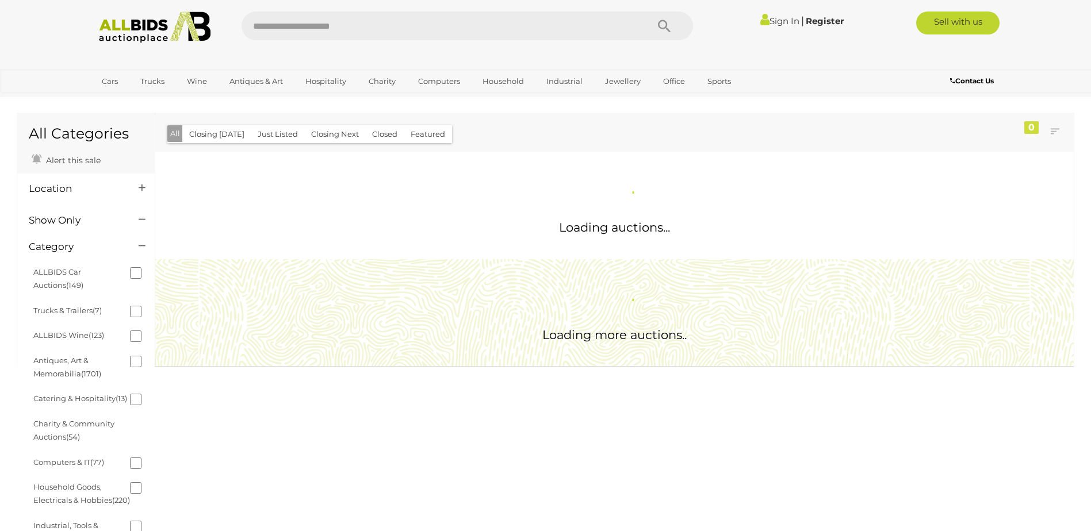
scroll to position [539, 0]
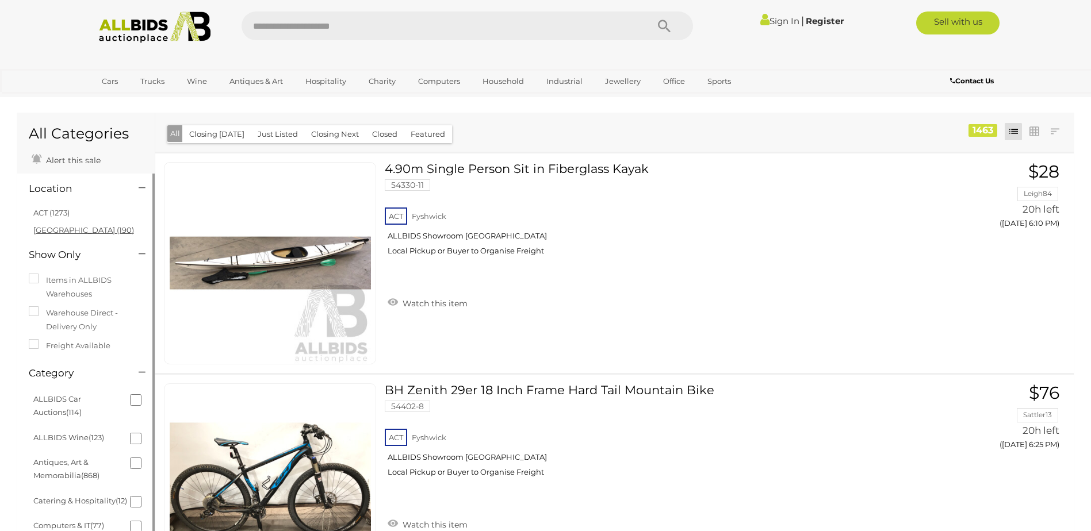
click at [53, 228] on link "[GEOGRAPHIC_DATA] (190)" at bounding box center [83, 229] width 101 height 9
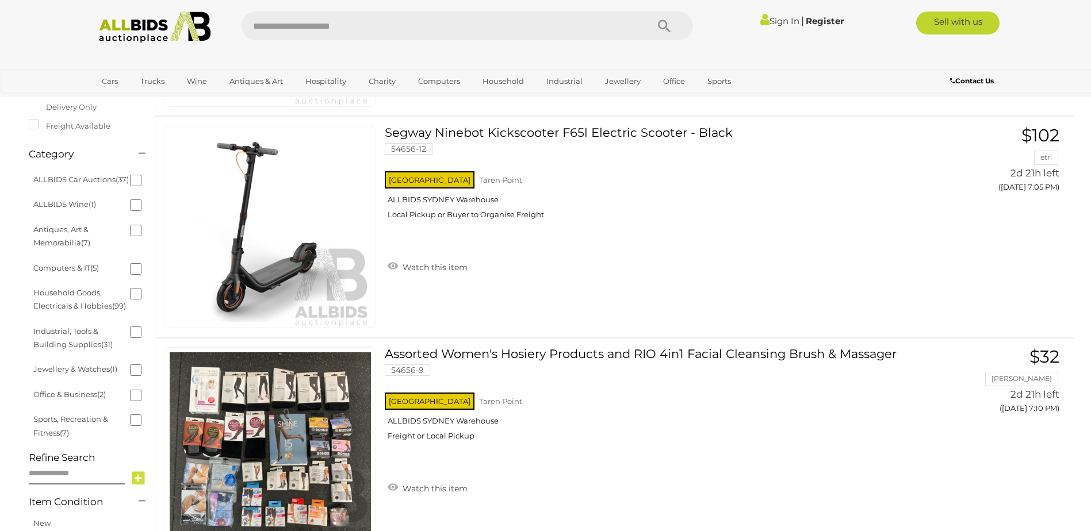
scroll to position [274, 0]
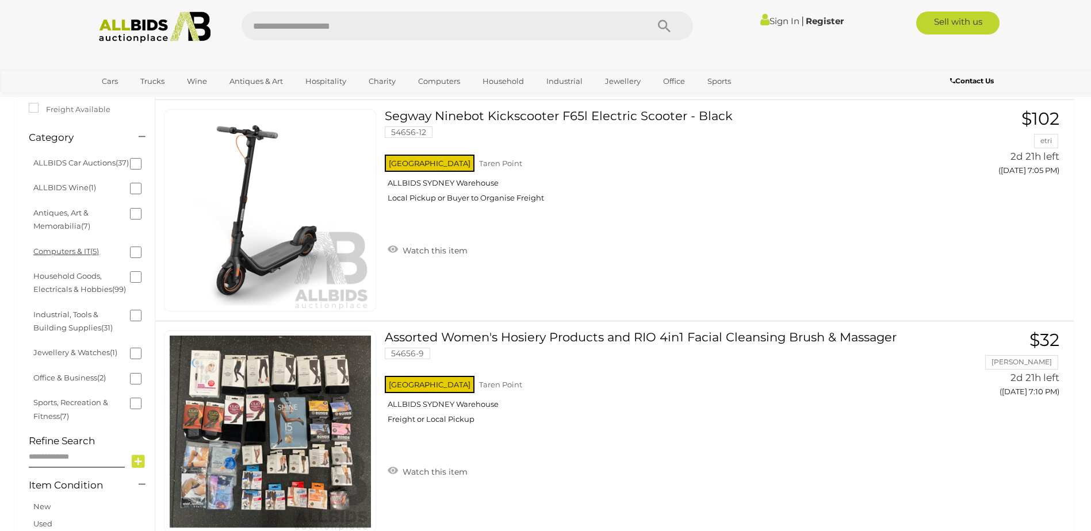
click at [61, 250] on link "Computers & IT (5)" at bounding box center [66, 251] width 66 height 9
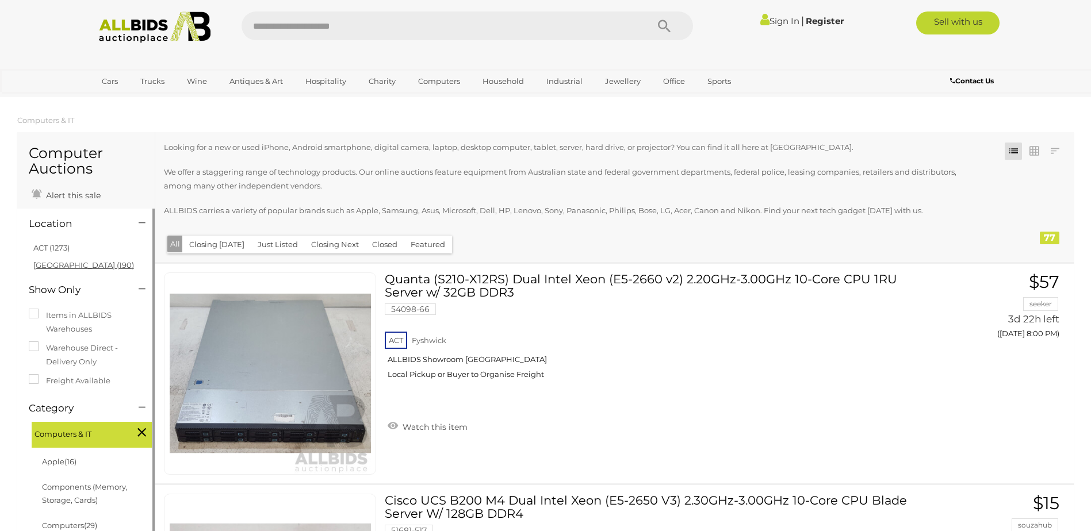
click at [39, 267] on link "[GEOGRAPHIC_DATA] (190)" at bounding box center [83, 264] width 101 height 9
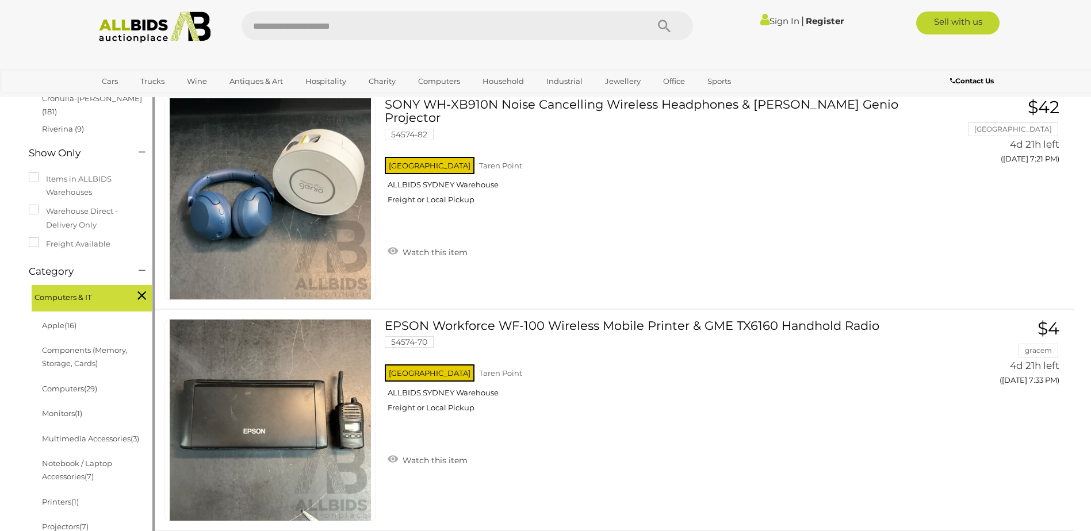
scroll to position [202, 0]
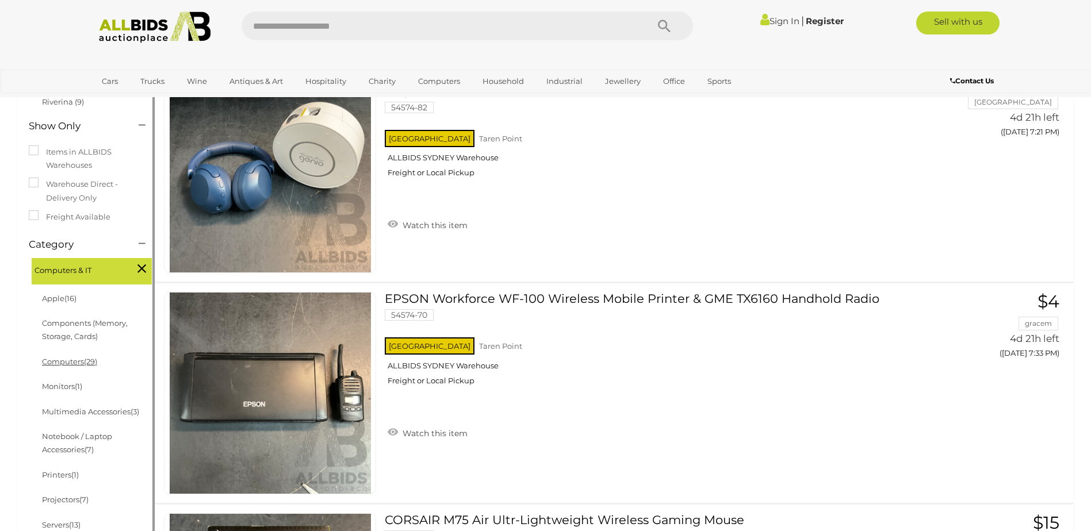
click at [69, 357] on link "Computers (29)" at bounding box center [69, 361] width 55 height 9
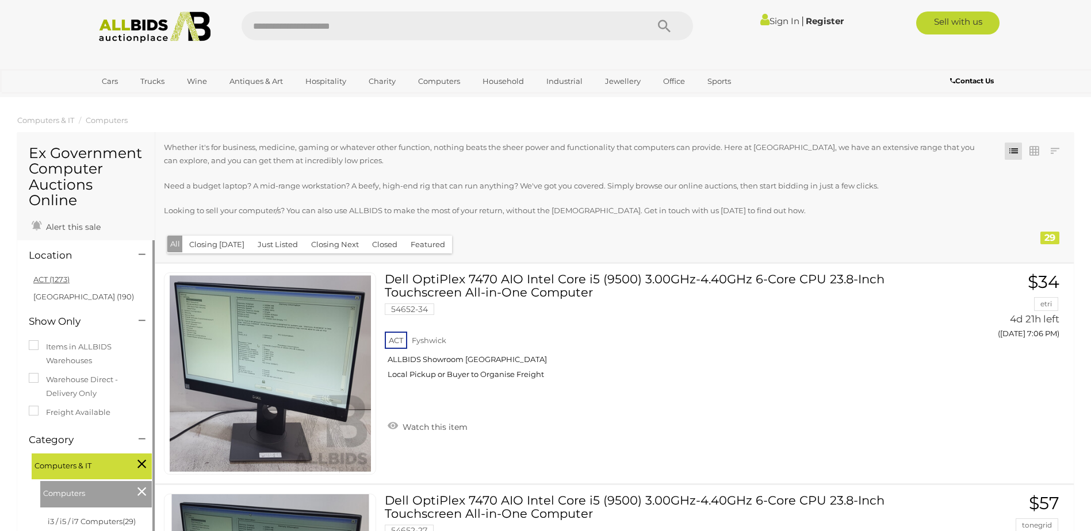
click at [40, 280] on link "ACT (1273)" at bounding box center [51, 279] width 36 height 9
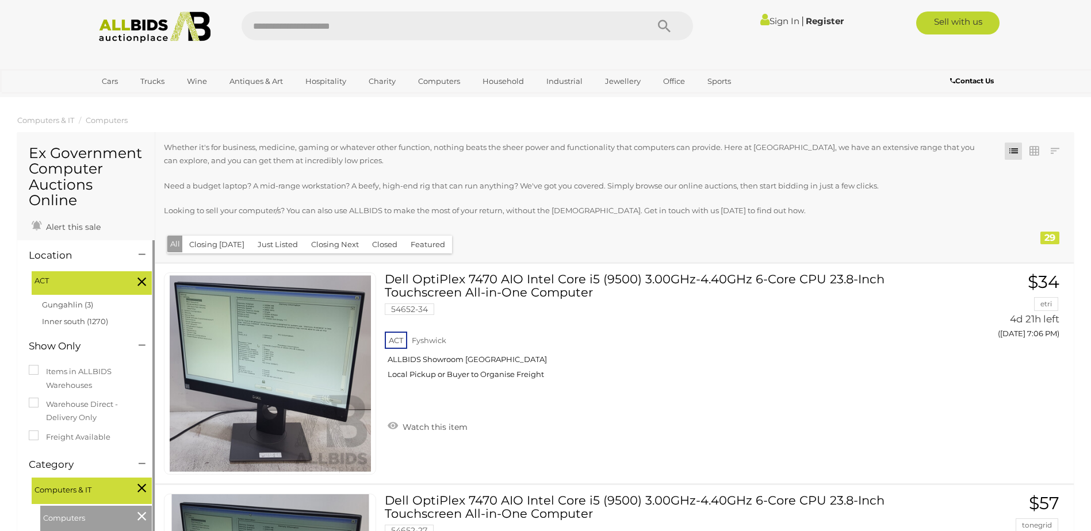
click at [139, 517] on icon at bounding box center [141, 516] width 9 height 15
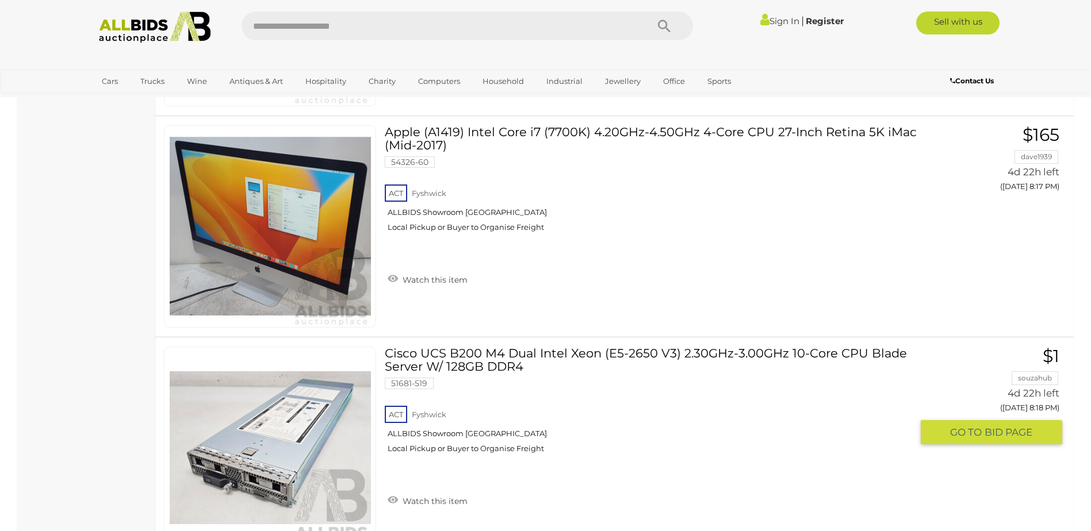
scroll to position [10750, 0]
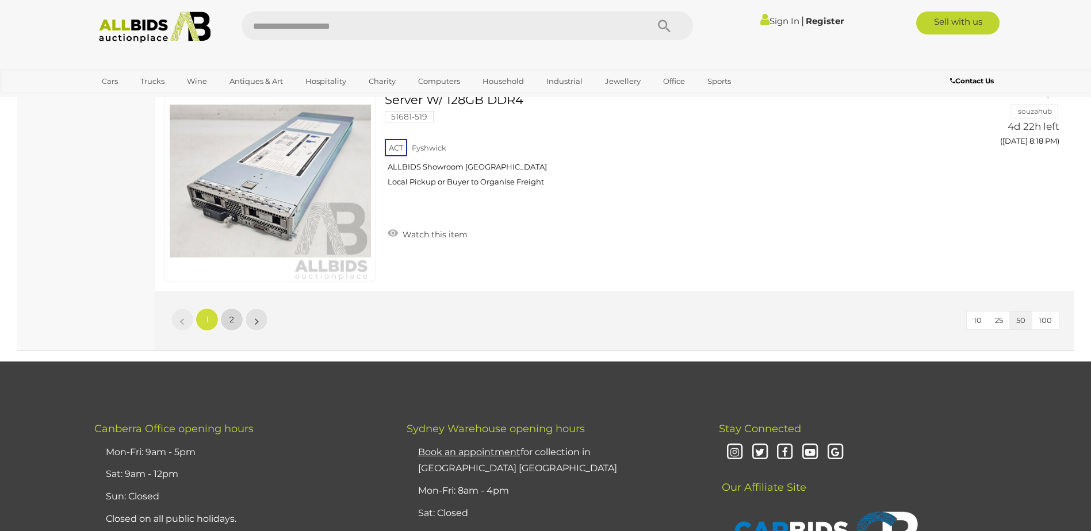
click at [224, 324] on link "2" at bounding box center [231, 319] width 23 height 23
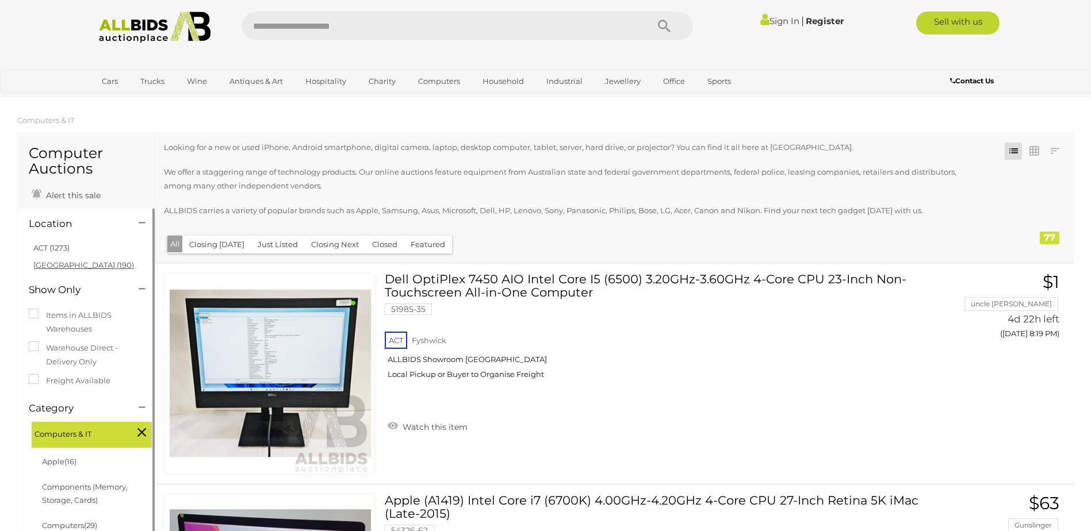
click at [45, 264] on link "[GEOGRAPHIC_DATA] (190)" at bounding box center [83, 264] width 101 height 9
